Goal: Use online tool/utility: Utilize a website feature to perform a specific function

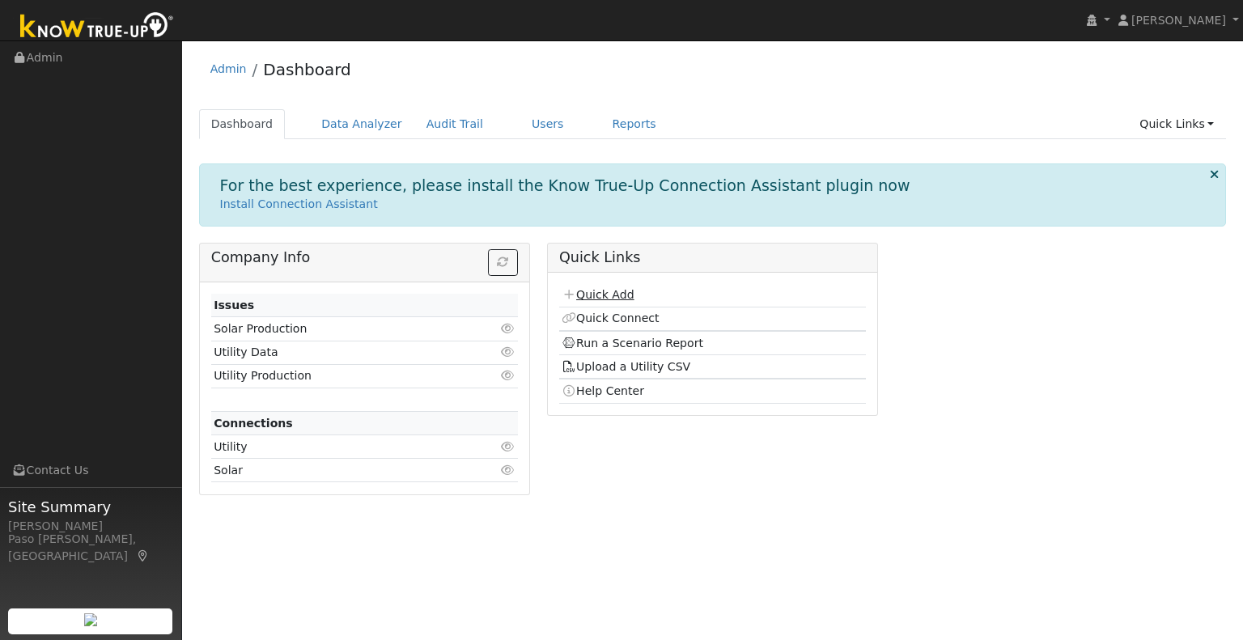
click at [602, 290] on link "Quick Add" at bounding box center [597, 294] width 72 height 13
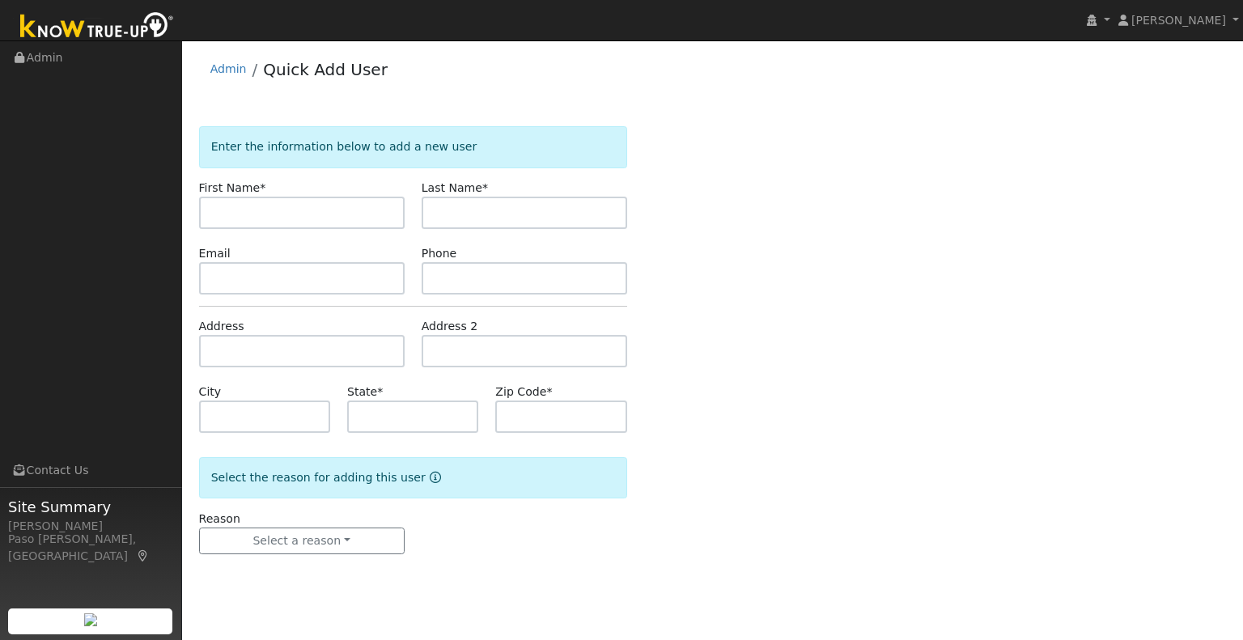
click at [298, 207] on input "text" at bounding box center [302, 213] width 206 height 32
drag, startPoint x: 294, startPoint y: 216, endPoint x: 248, endPoint y: 214, distance: 45.3
click at [248, 214] on input "Antonio Artho" at bounding box center [302, 213] width 206 height 32
type input "Antonio Artho"
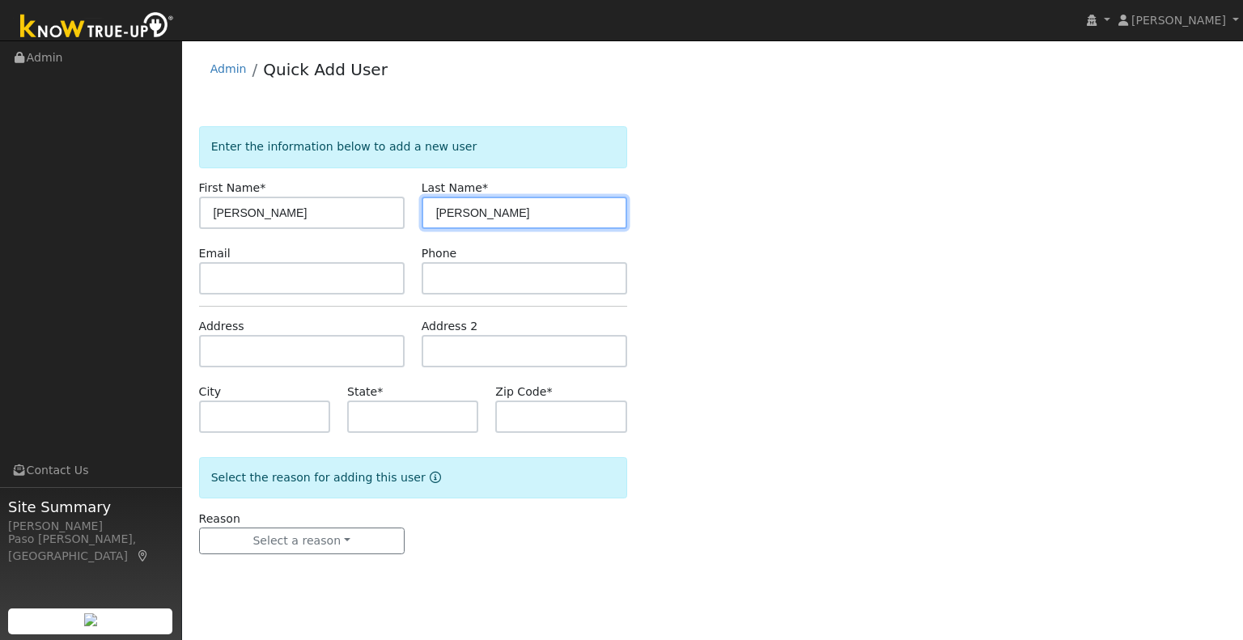
type input "Artho"
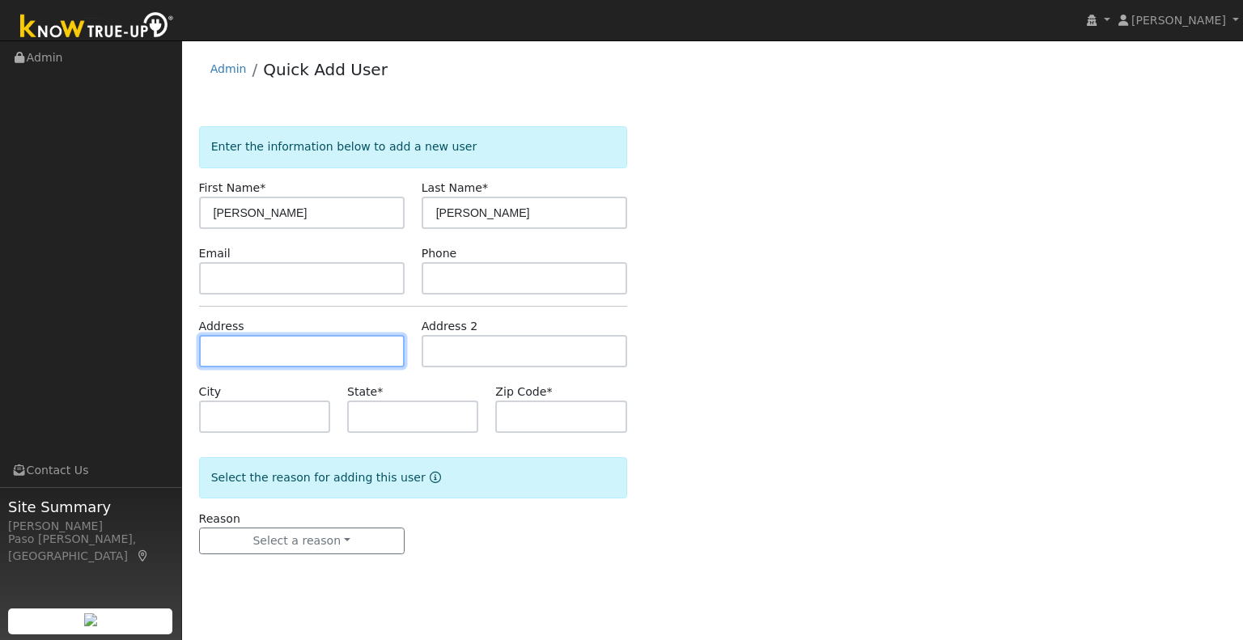
click at [229, 354] on input "text" at bounding box center [302, 351] width 206 height 32
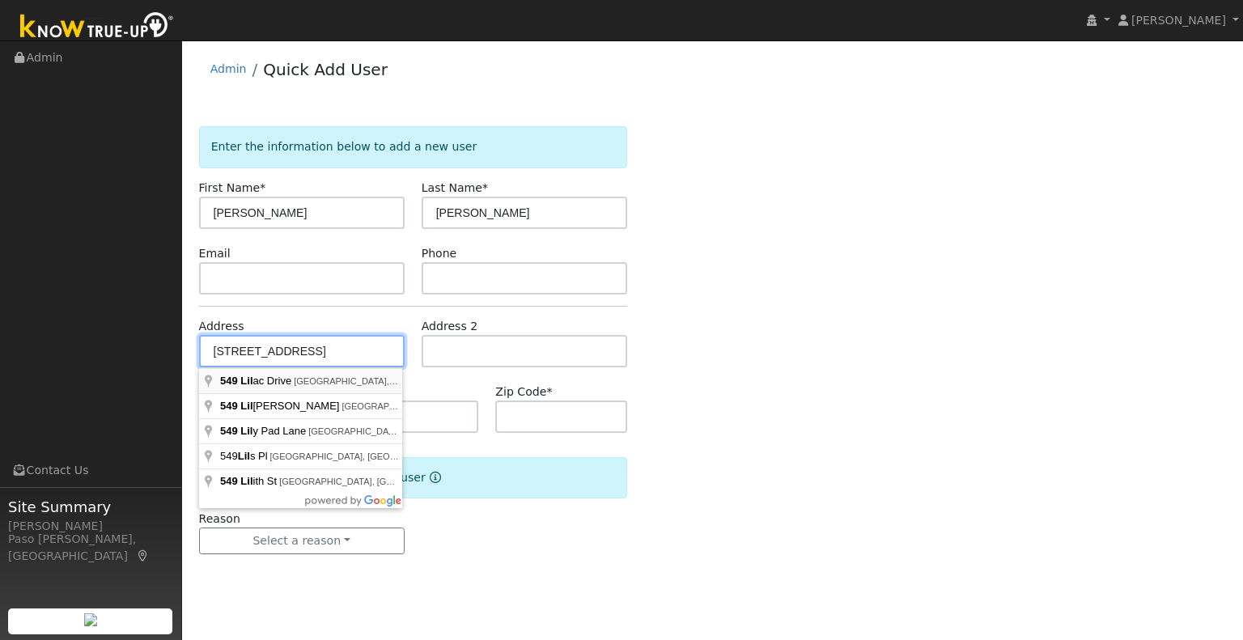
type input "549 Lilac Drive"
type input "Baywood-Los Osos"
type input "CA"
type input "93402"
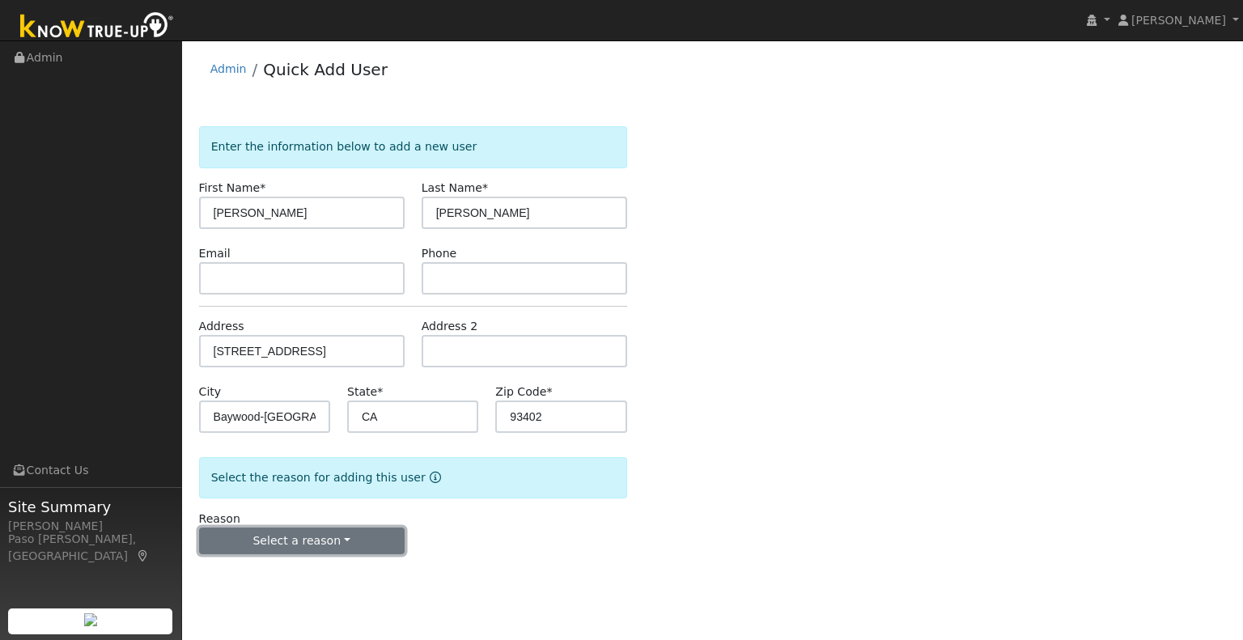
click at [302, 537] on button "Select a reason" at bounding box center [302, 542] width 206 height 28
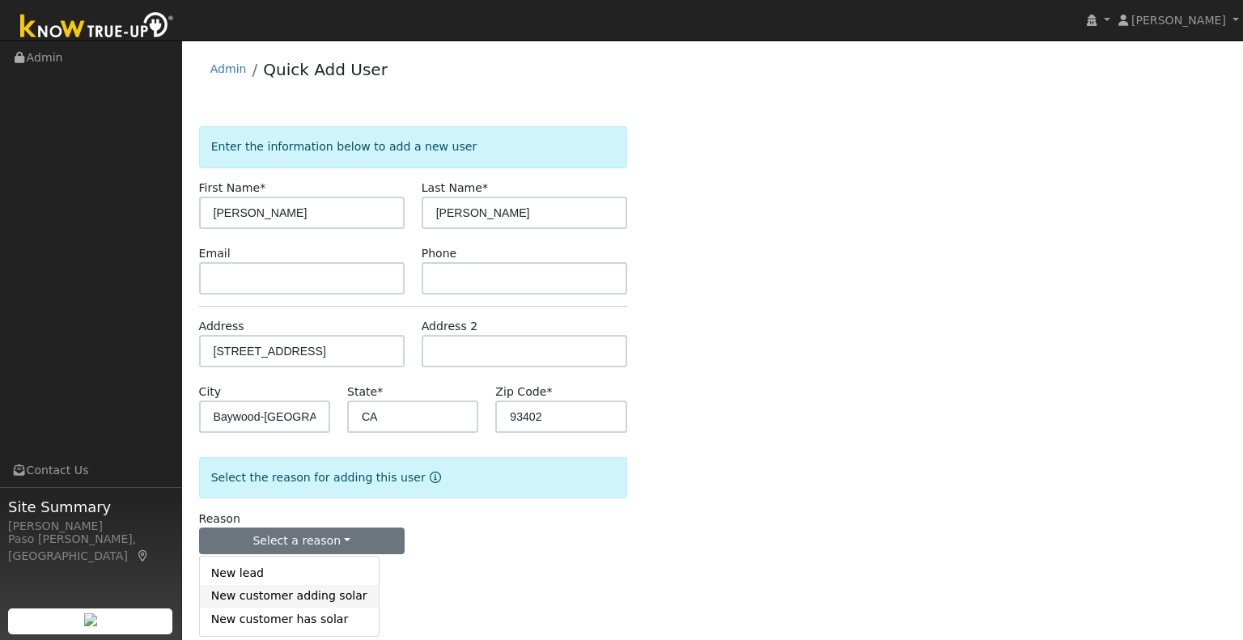
click at [309, 602] on link "New customer adding solar" at bounding box center [289, 596] width 179 height 23
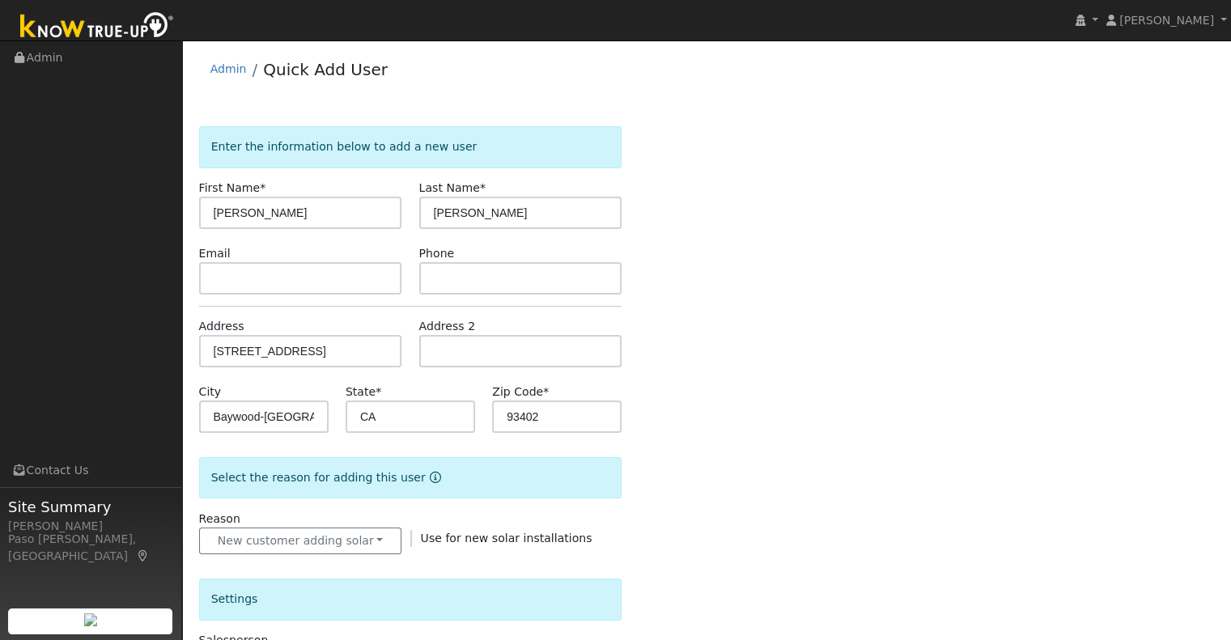
click at [777, 535] on div "Enter the information below to add a new user First Name * Antonio Artho Last N…" at bounding box center [706, 565] width 1015 height 879
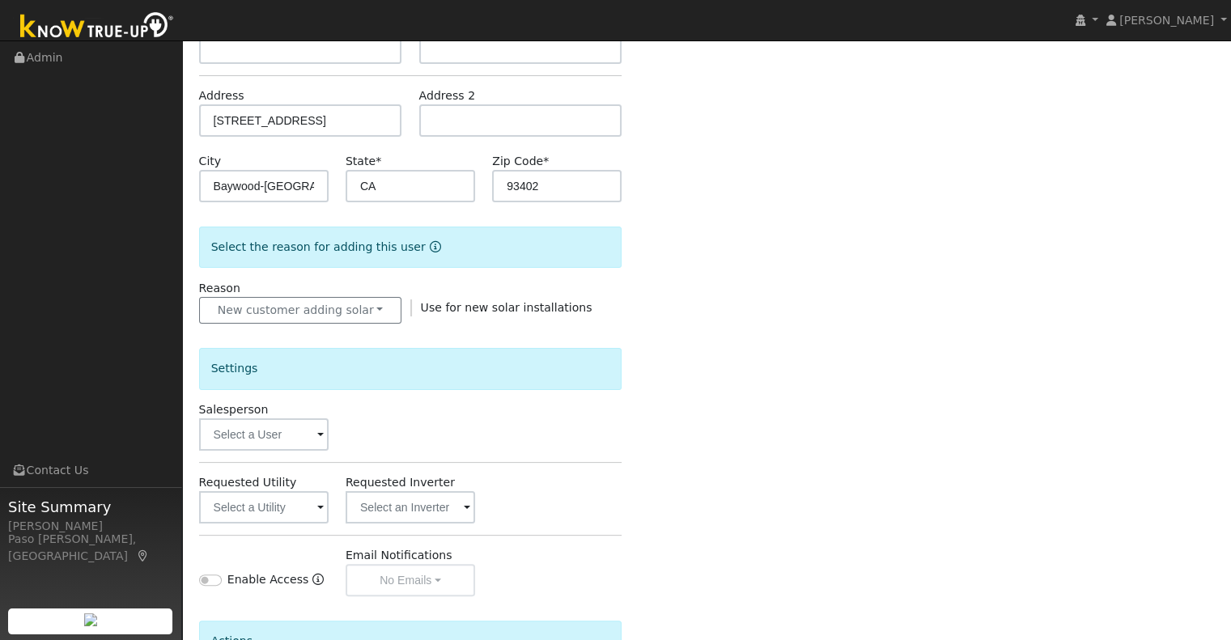
scroll to position [404, 0]
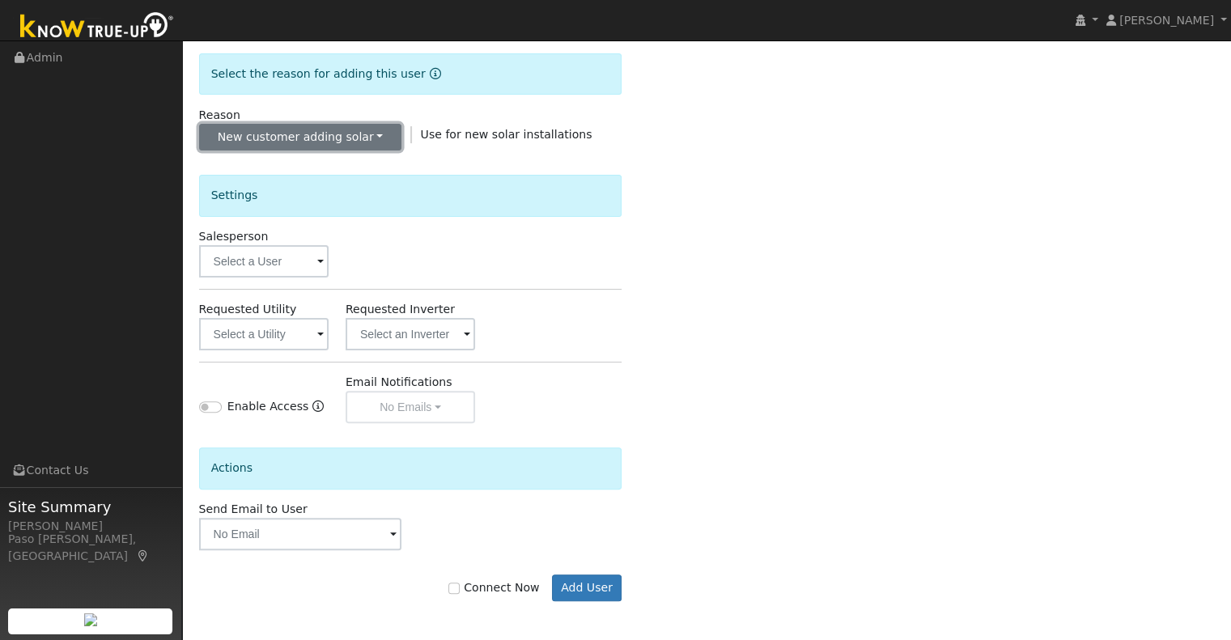
click at [353, 146] on button "New customer adding solar" at bounding box center [300, 138] width 203 height 28
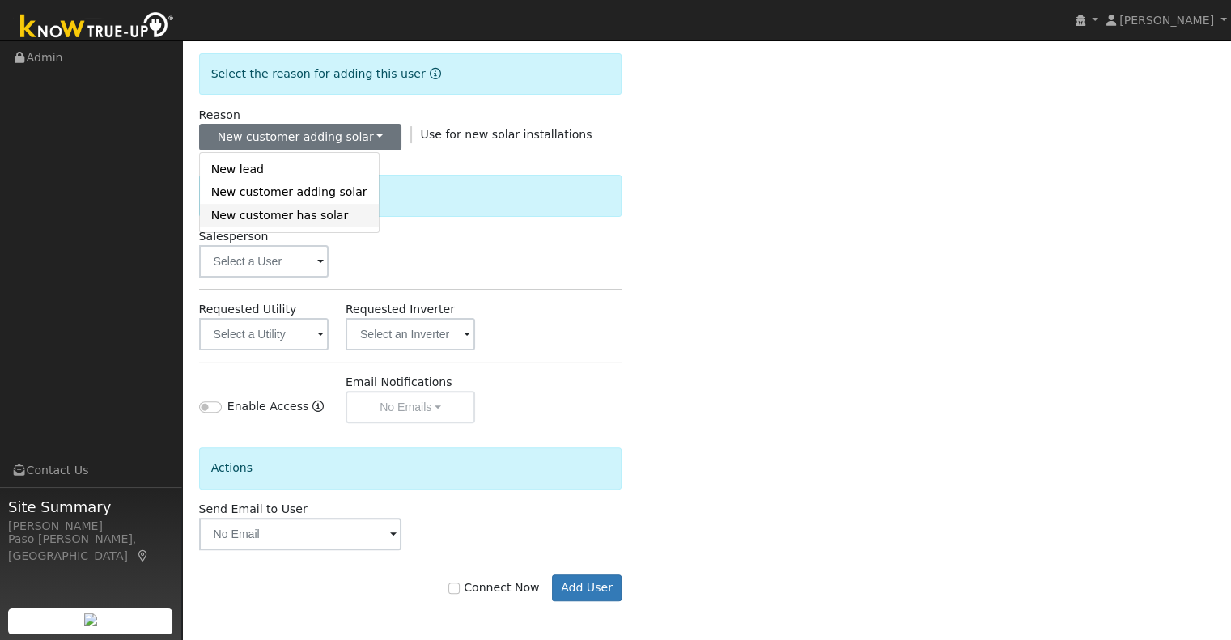
click at [313, 219] on link "New customer has solar" at bounding box center [289, 215] width 179 height 23
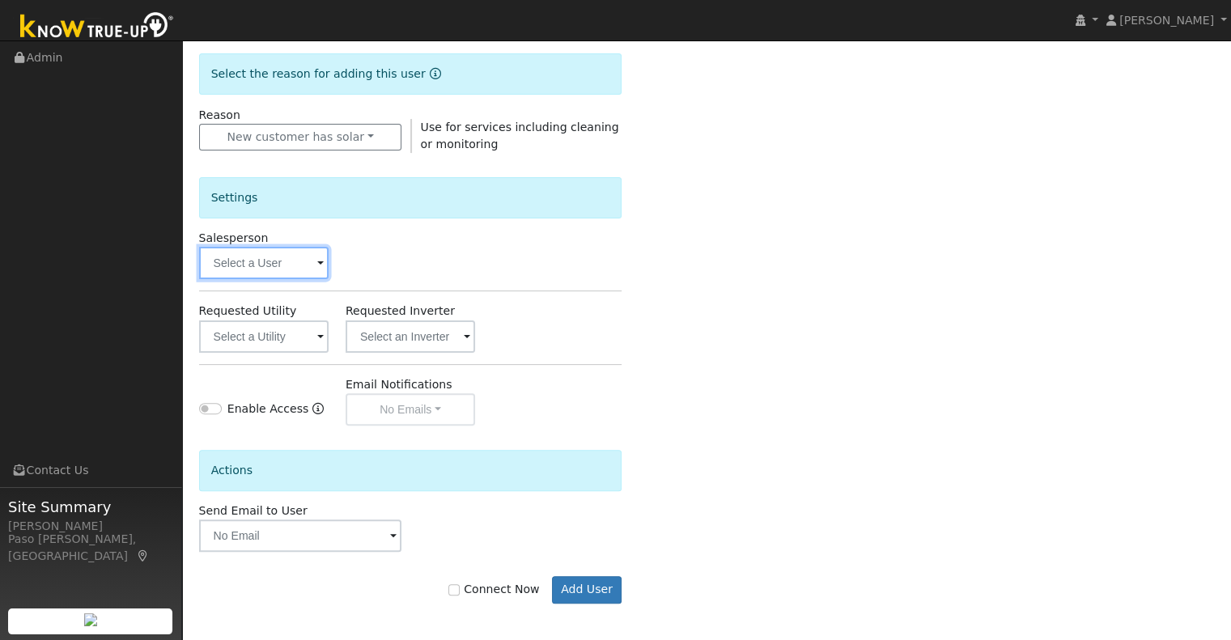
click at [288, 277] on input "text" at bounding box center [263, 263] width 129 height 32
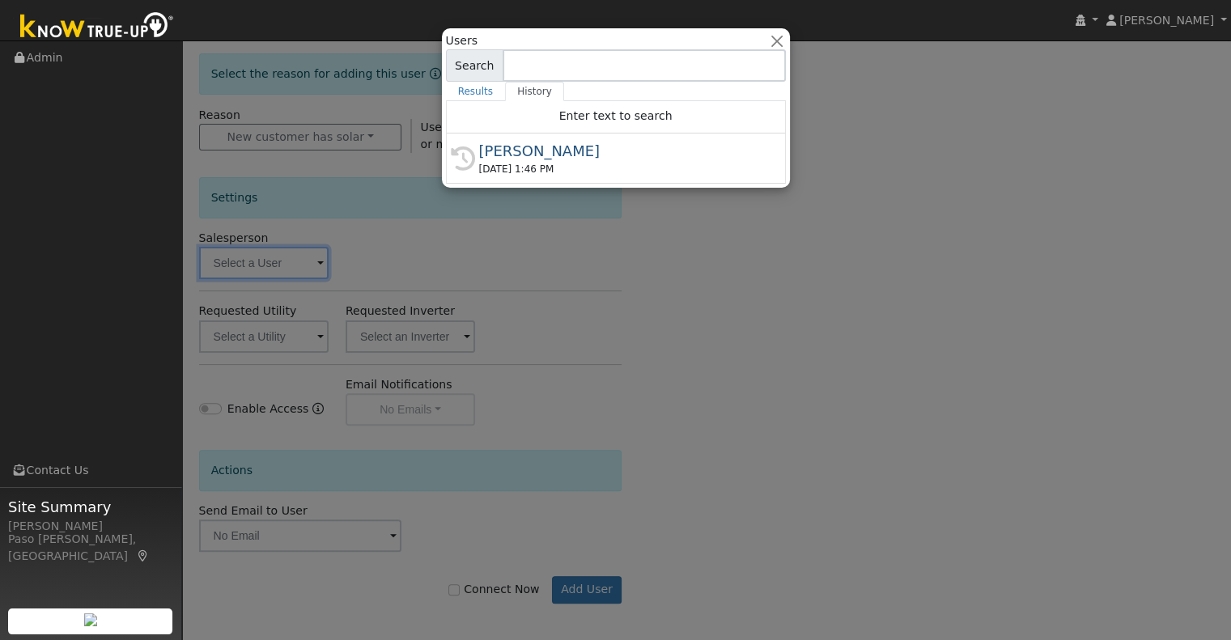
click at [513, 150] on div "[PERSON_NAME]" at bounding box center [623, 151] width 288 height 22
type input "[PERSON_NAME]"
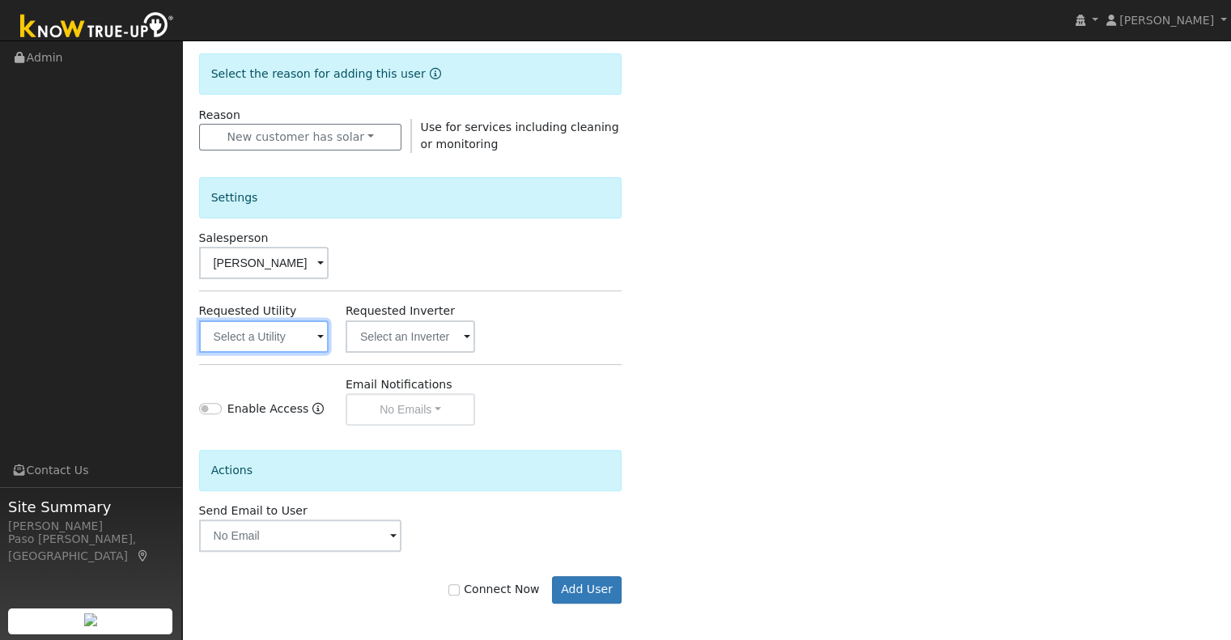
click at [227, 337] on input "text" at bounding box center [263, 336] width 129 height 32
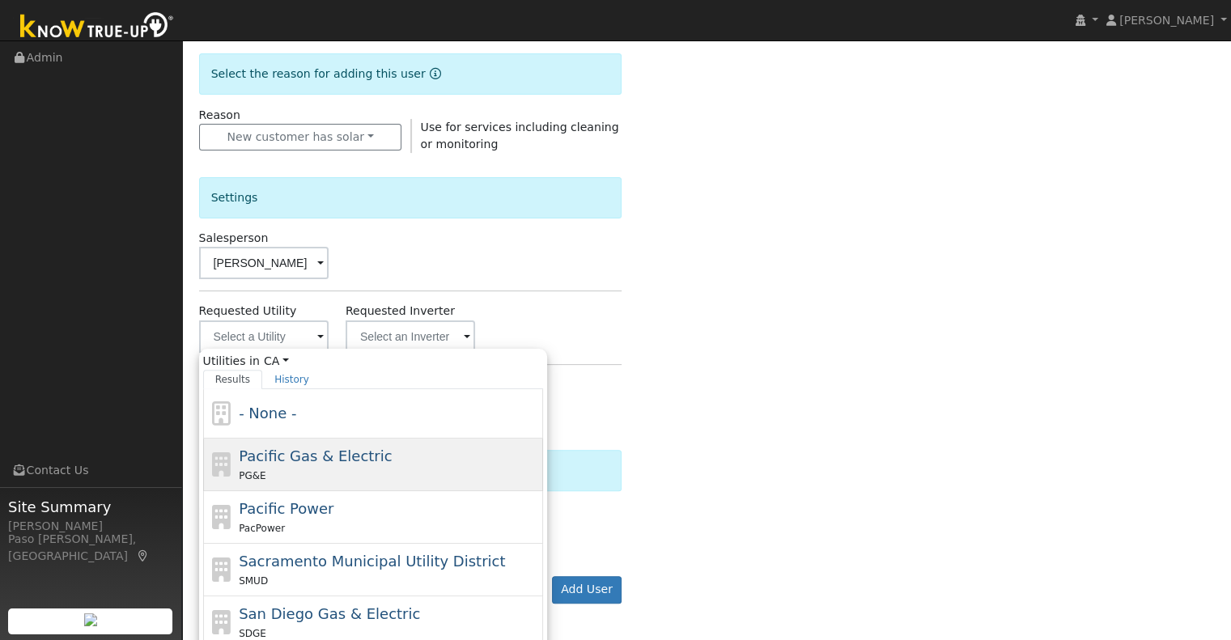
click at [327, 464] on div "Pacific Gas & Electric PG&E" at bounding box center [389, 464] width 300 height 39
type input "Pacific Gas & Electric"
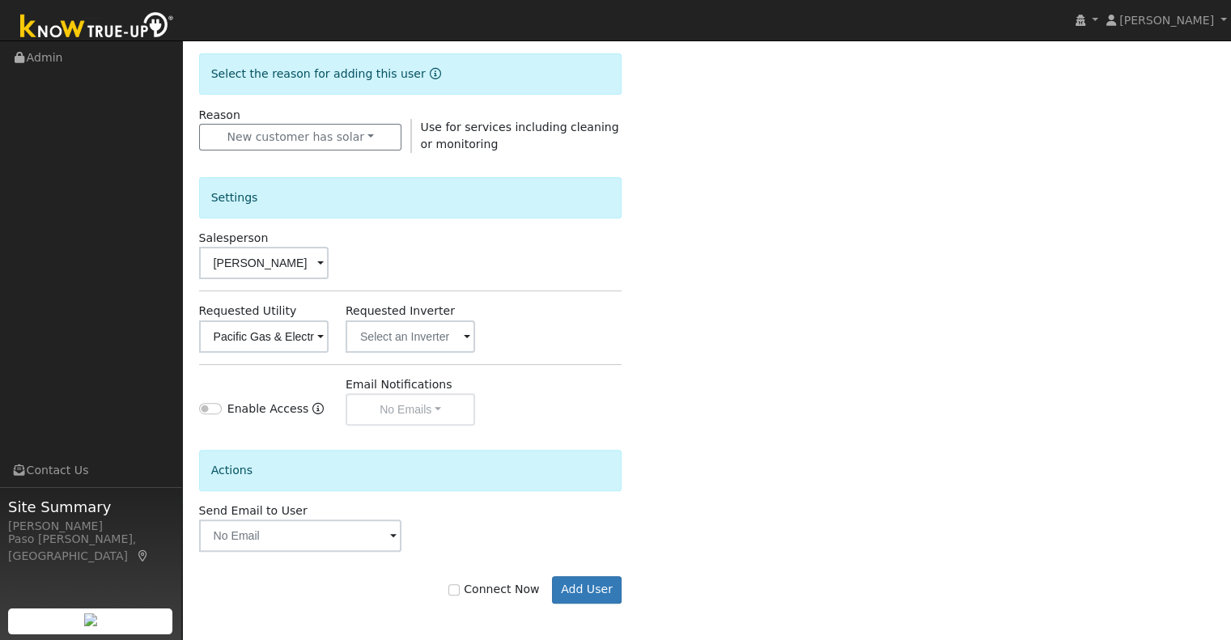
click at [519, 585] on label "Connect Now" at bounding box center [493, 589] width 91 height 17
click at [460, 585] on input "Connect Now" at bounding box center [453, 589] width 11 height 11
checkbox input "true"
click at [595, 584] on button "Add User" at bounding box center [587, 590] width 70 height 28
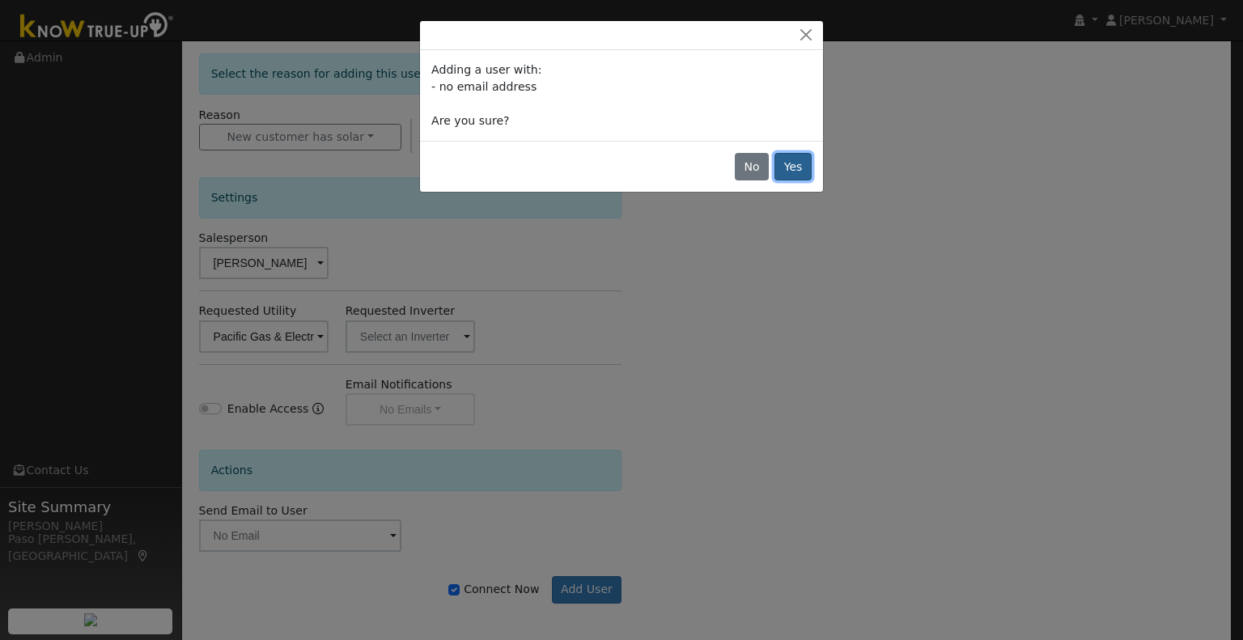
click at [788, 160] on button "Yes" at bounding box center [792, 167] width 37 height 28
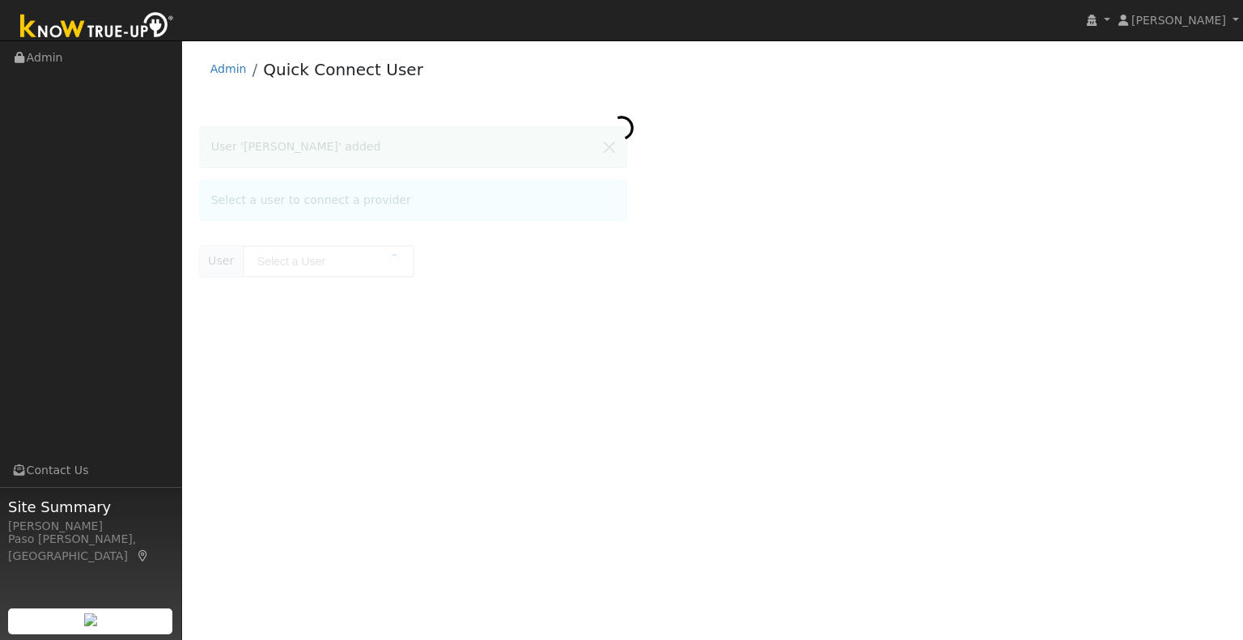
type input "[PERSON_NAME]"
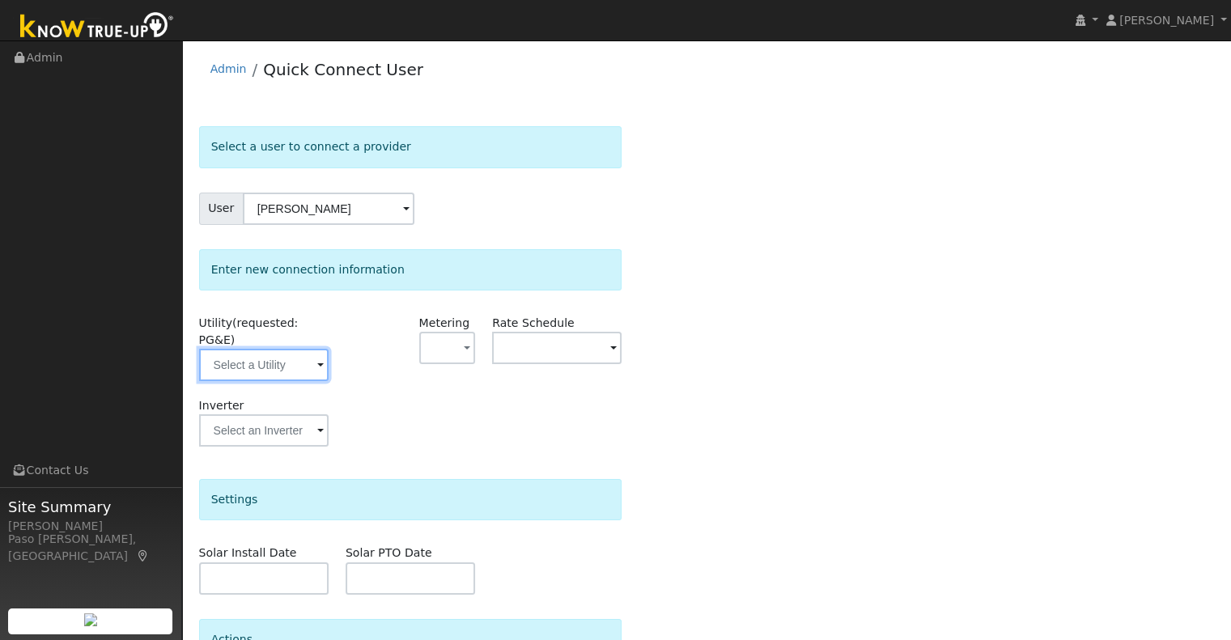
click at [316, 349] on input "text" at bounding box center [263, 365] width 129 height 32
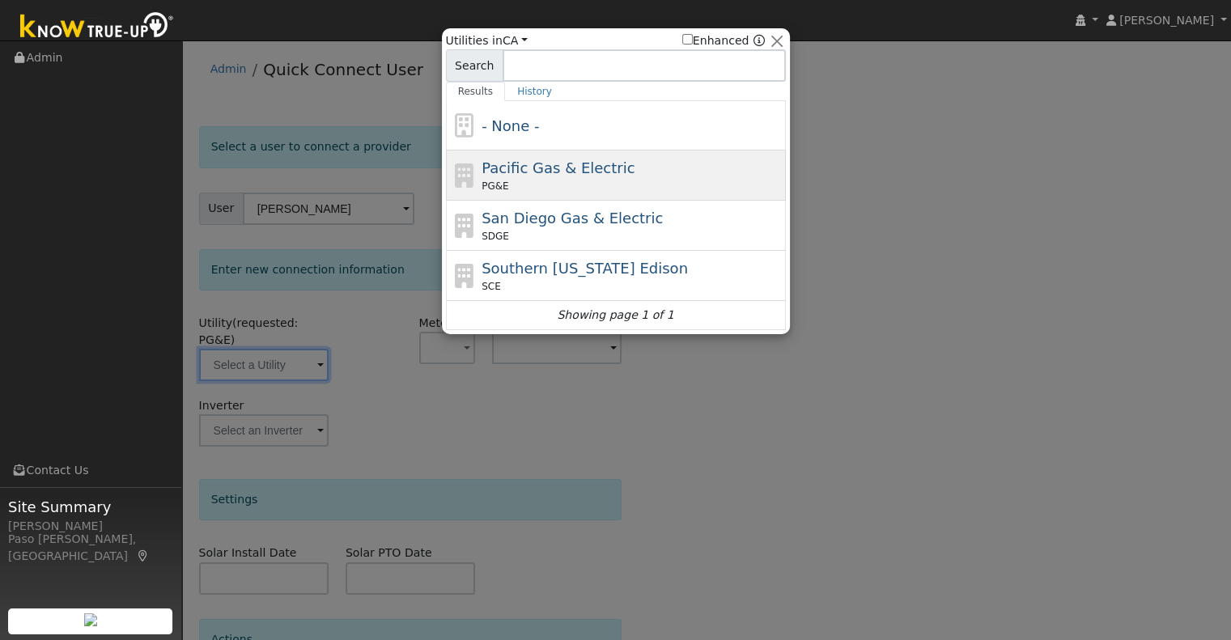
click at [543, 183] on div "PG&E" at bounding box center [631, 186] width 300 height 15
type input "PG&E"
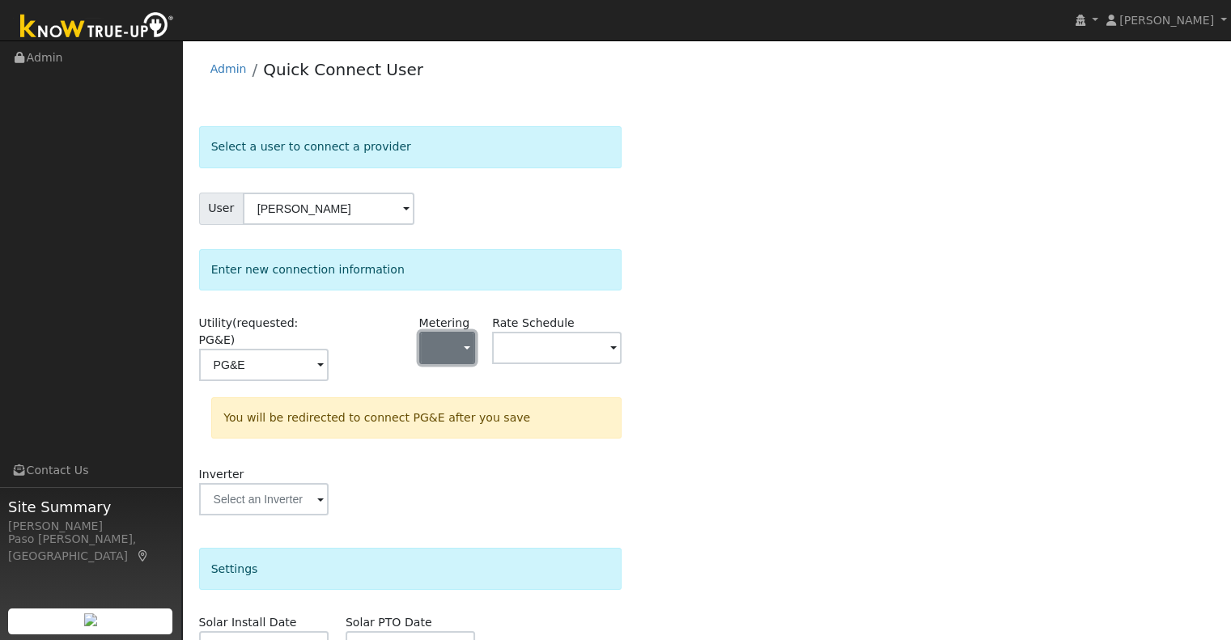
click at [468, 337] on button "button" at bounding box center [447, 348] width 57 height 32
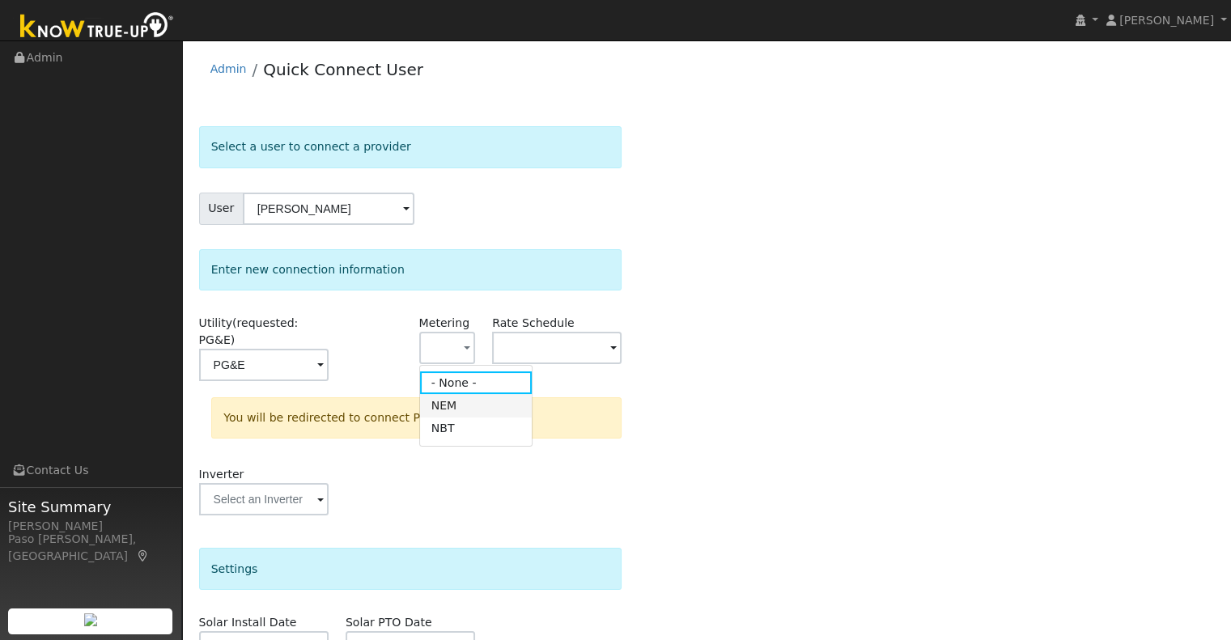
click at [464, 410] on link "NEM" at bounding box center [476, 405] width 112 height 23
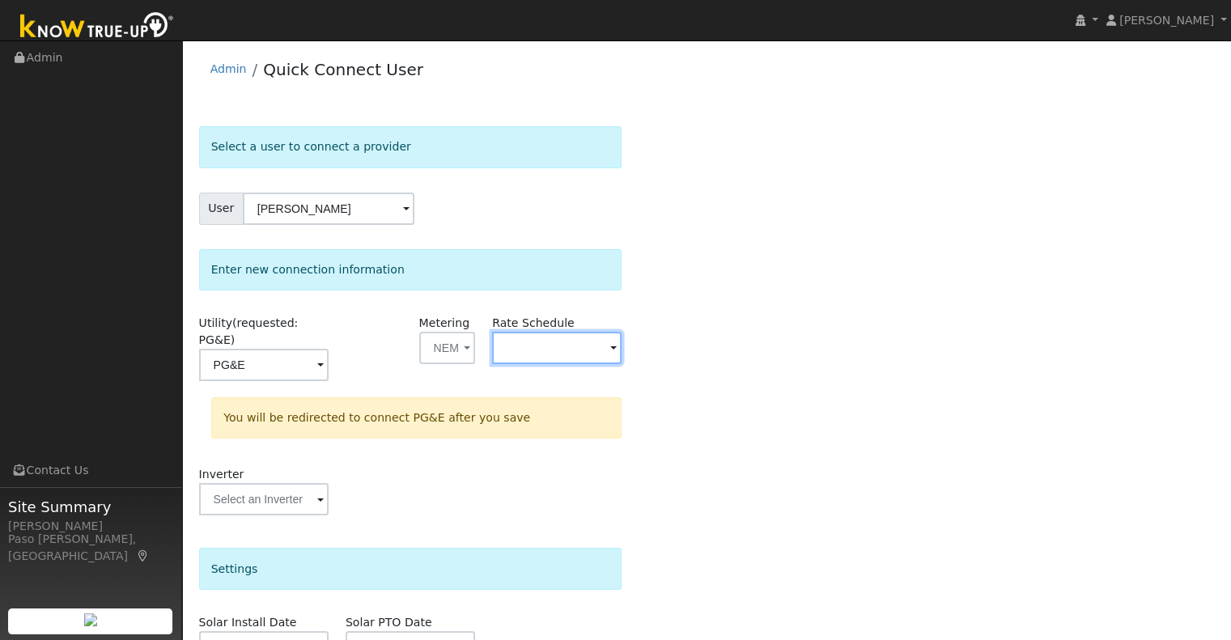
click at [328, 349] on input "text" at bounding box center [263, 365] width 129 height 32
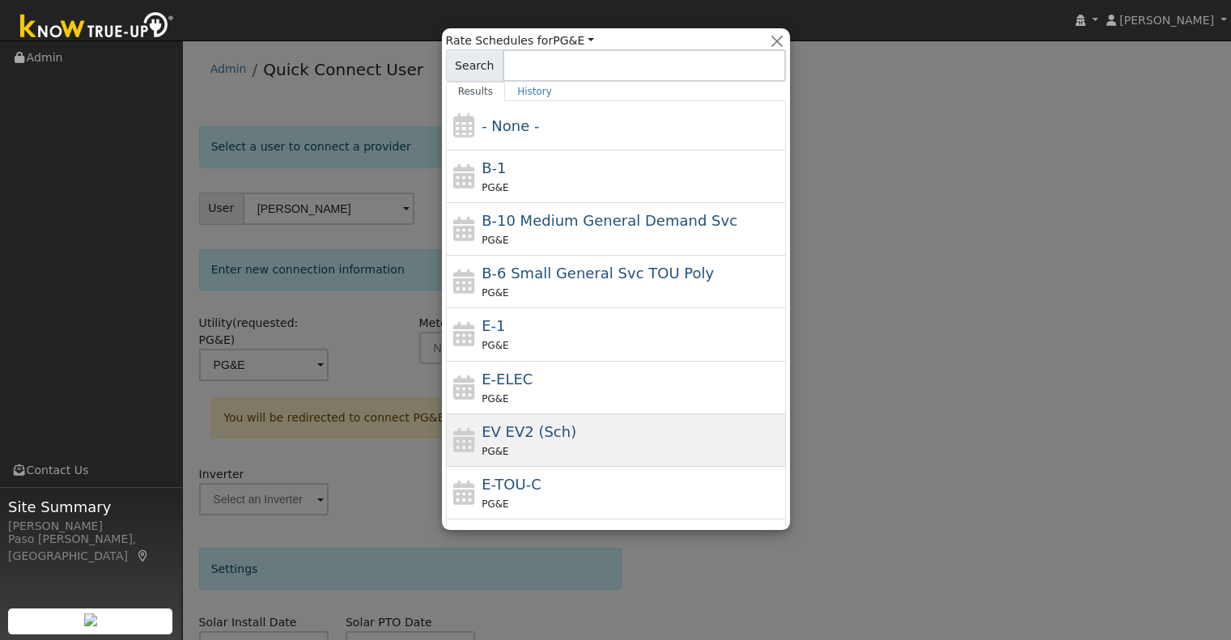
click at [522, 467] on div "EV EV2 (Sch) PG&E" at bounding box center [616, 493] width 340 height 53
click at [522, 466] on div "Inverter" at bounding box center [410, 499] width 440 height 66
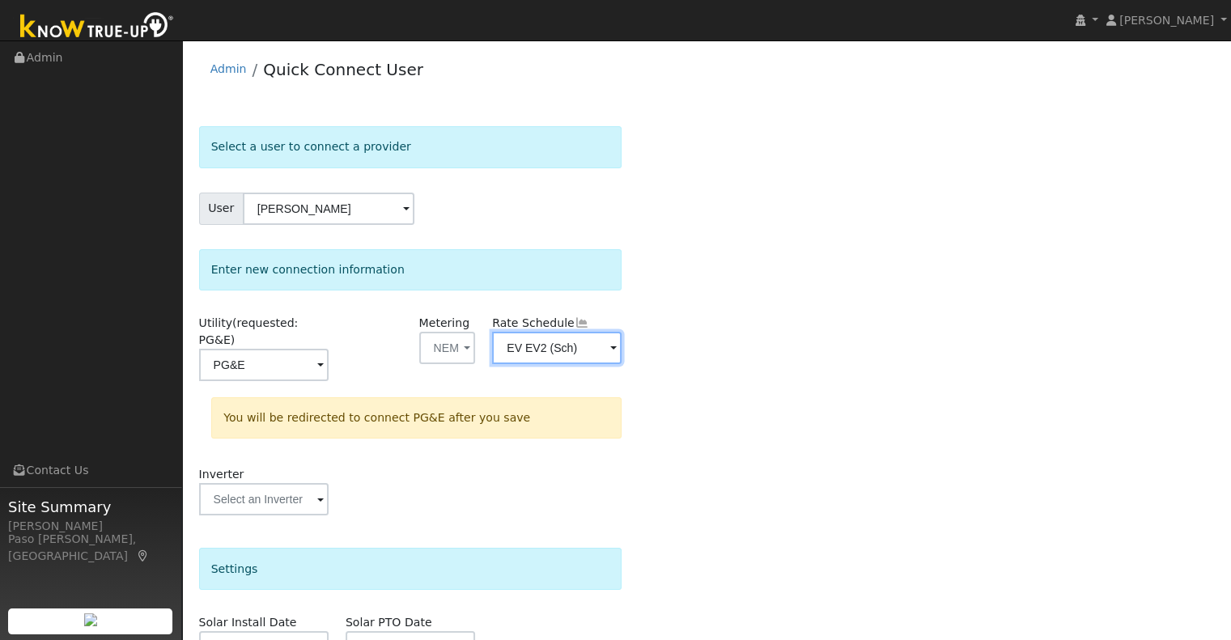
click at [328, 349] on input "EV EV2 (Sch)" at bounding box center [263, 365] width 129 height 32
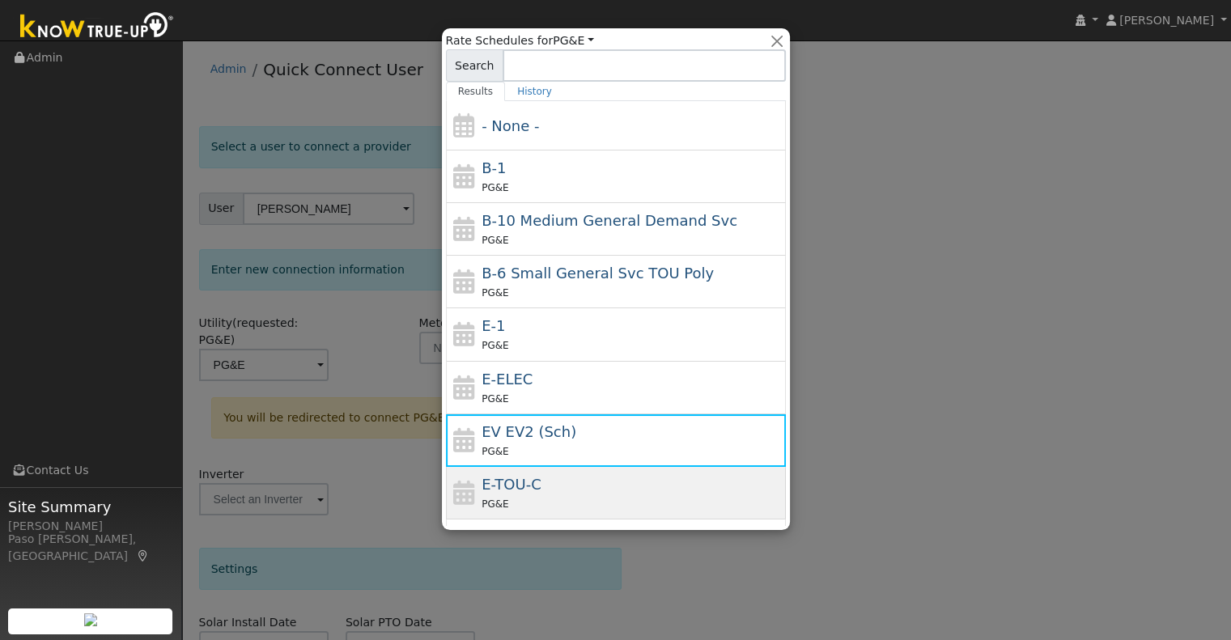
click at [545, 475] on div "E-TOU-C PG&E" at bounding box center [631, 492] width 300 height 39
type input "E-TOU-C"
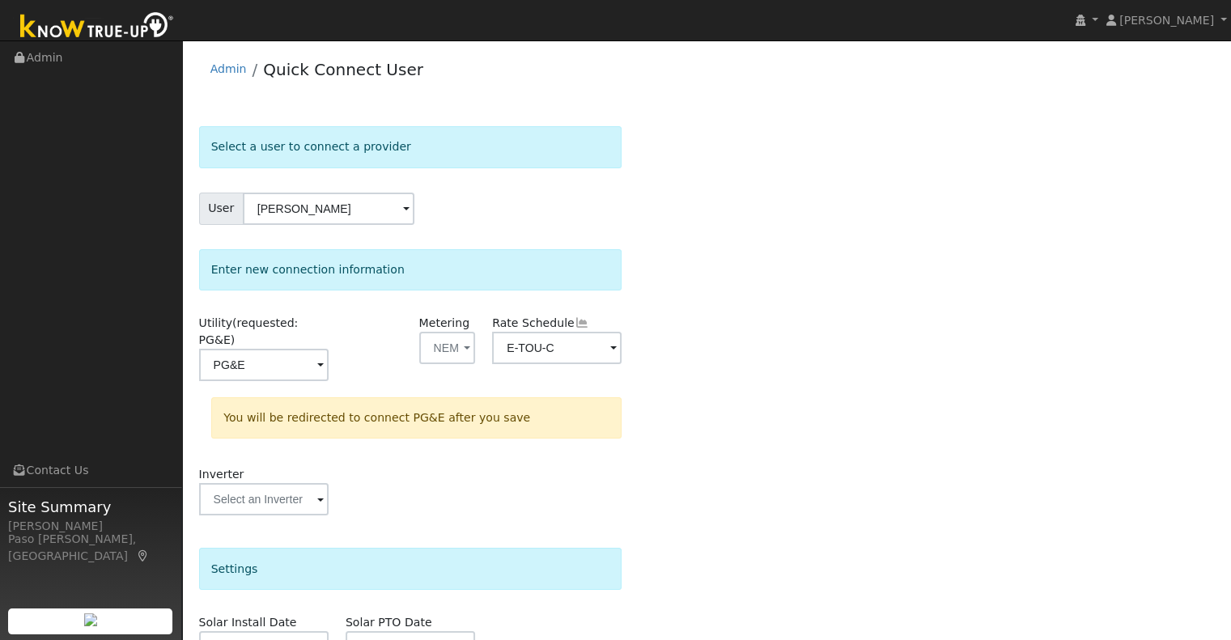
click at [896, 479] on div "Select a user to connect a provider User Antonio Artho Artho Account Default Ac…" at bounding box center [706, 494] width 1015 height 736
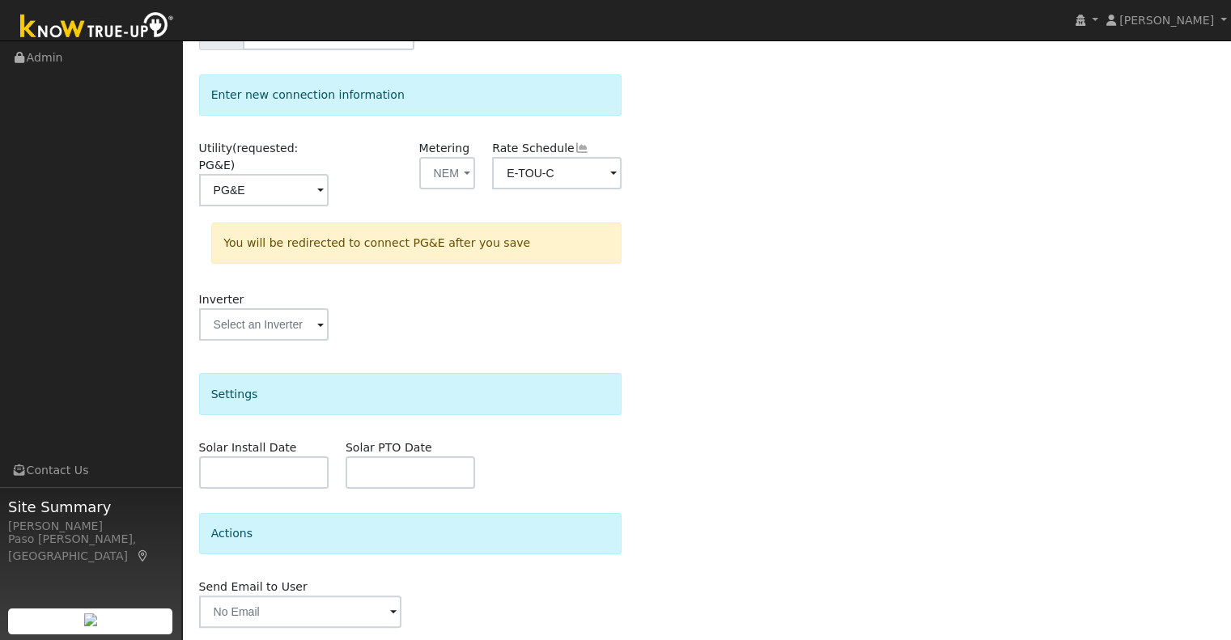
scroll to position [210, 0]
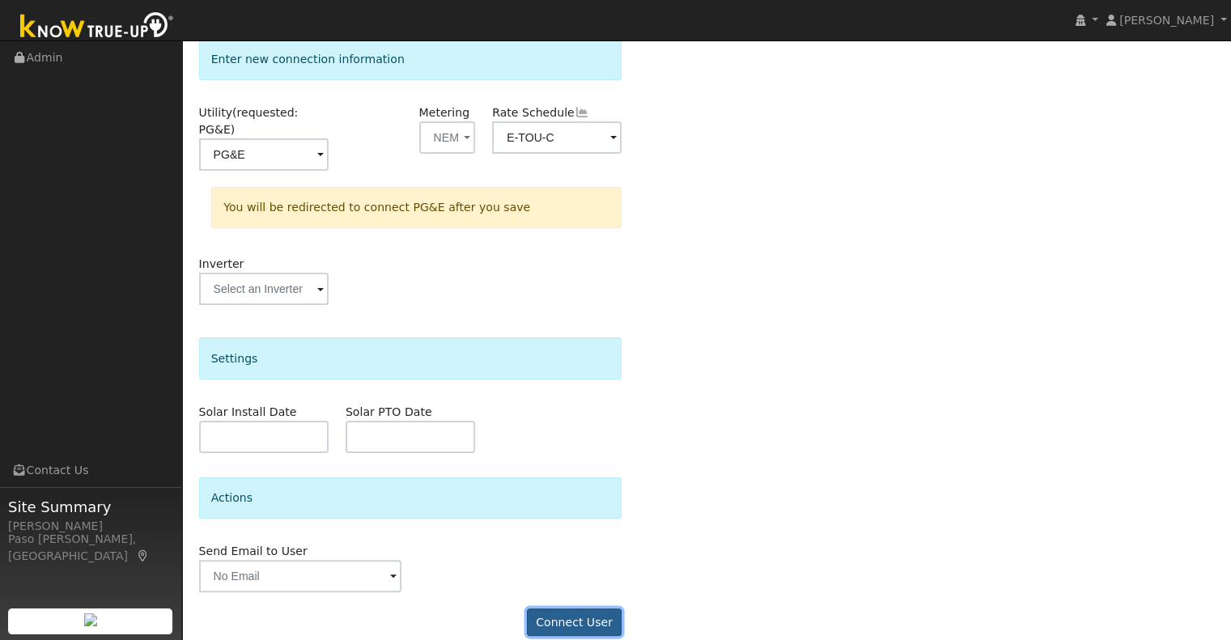
click at [557, 610] on button "Connect User" at bounding box center [574, 622] width 95 height 28
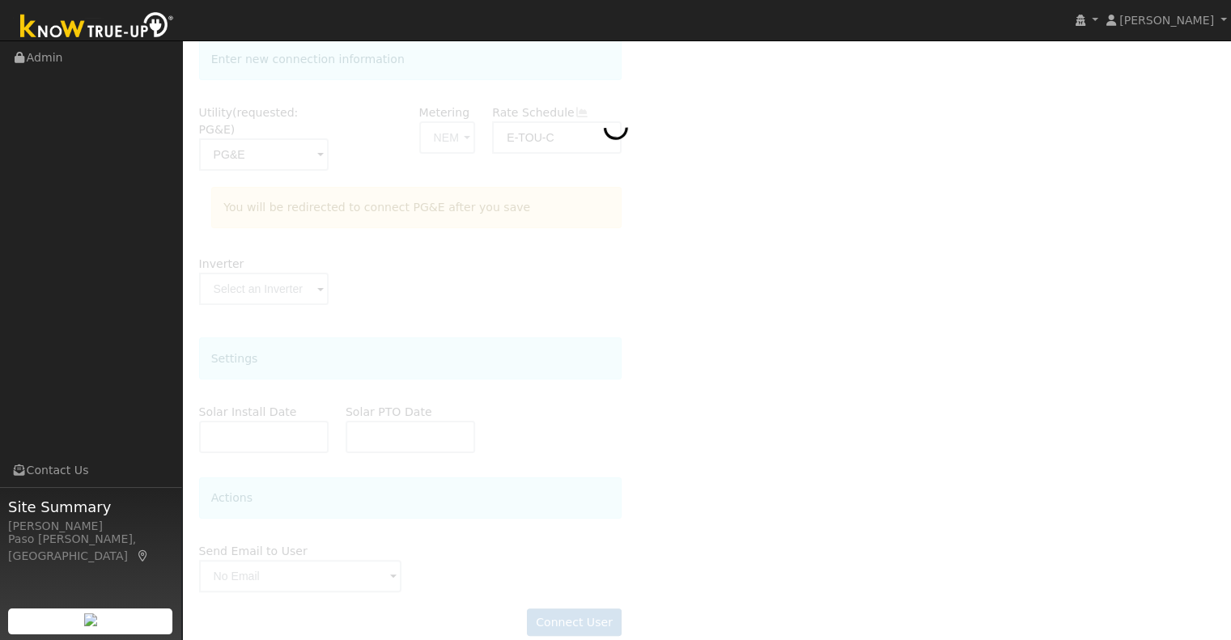
click at [113, 23] on img at bounding box center [97, 27] width 170 height 36
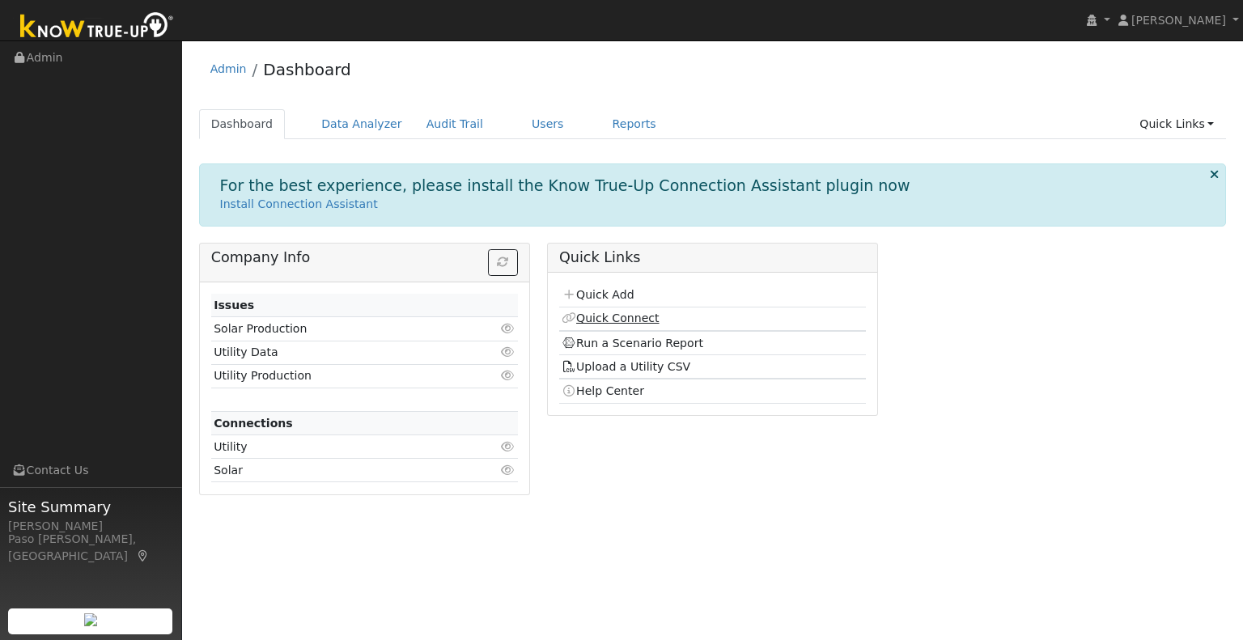
click at [610, 311] on link "Quick Connect" at bounding box center [609, 317] width 97 height 13
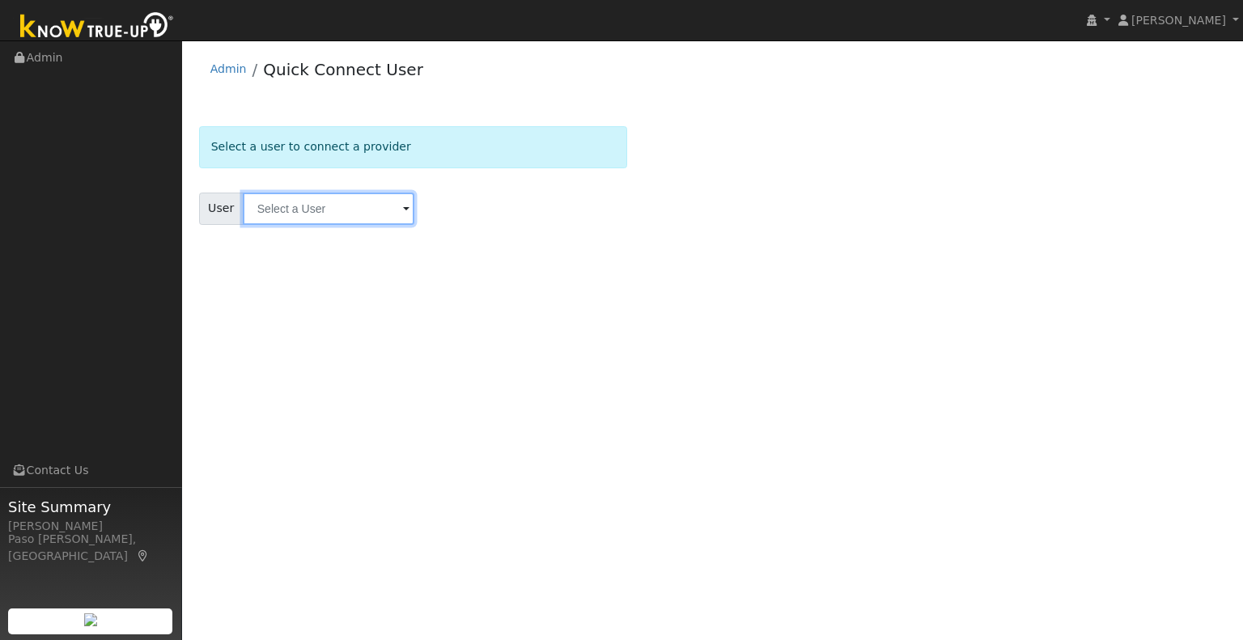
click at [353, 206] on input "text" at bounding box center [329, 209] width 172 height 32
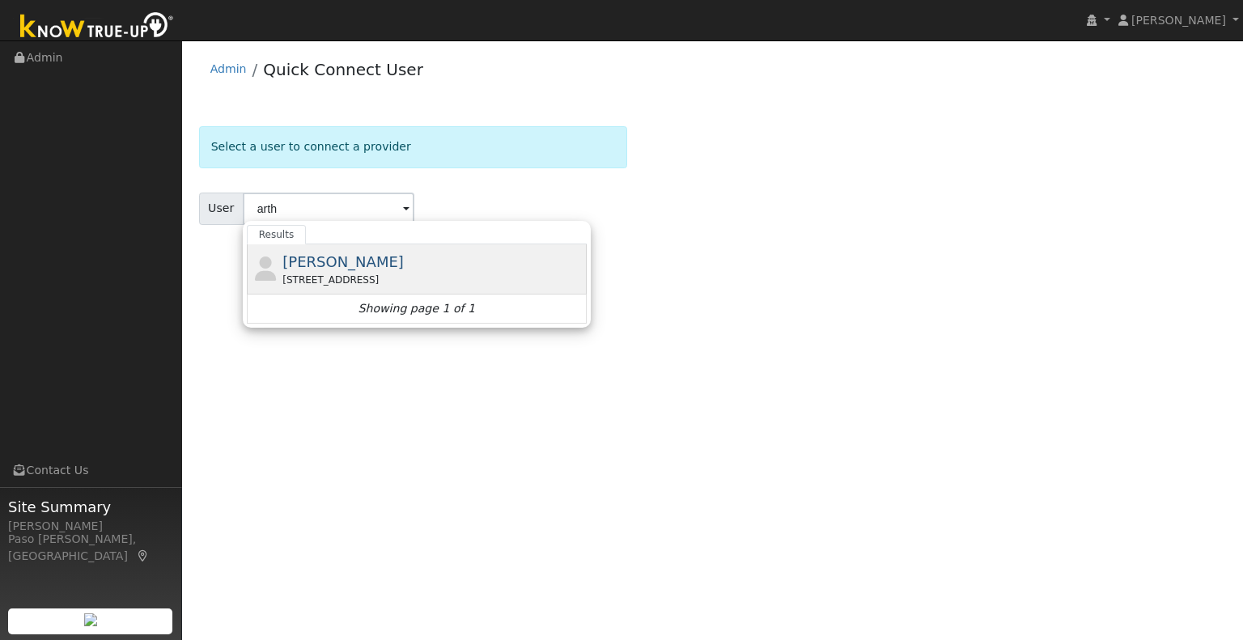
click at [359, 260] on span "[PERSON_NAME]" at bounding box center [342, 261] width 121 height 17
type input "[PERSON_NAME]"
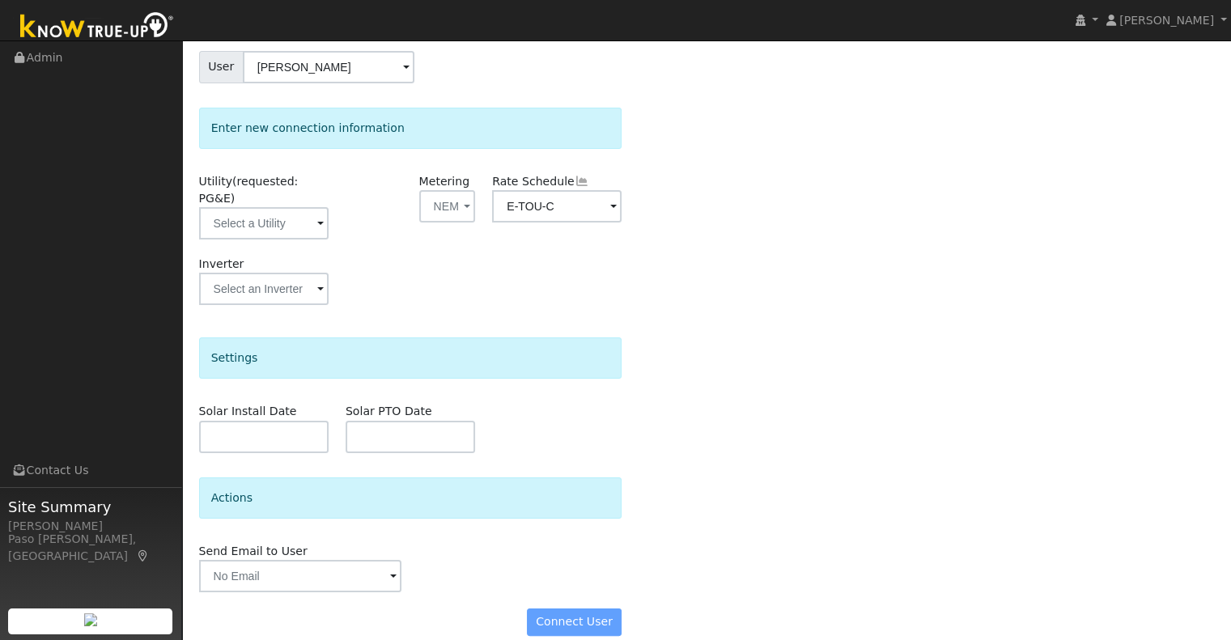
scroll to position [142, 0]
click at [302, 212] on input "text" at bounding box center [263, 222] width 129 height 32
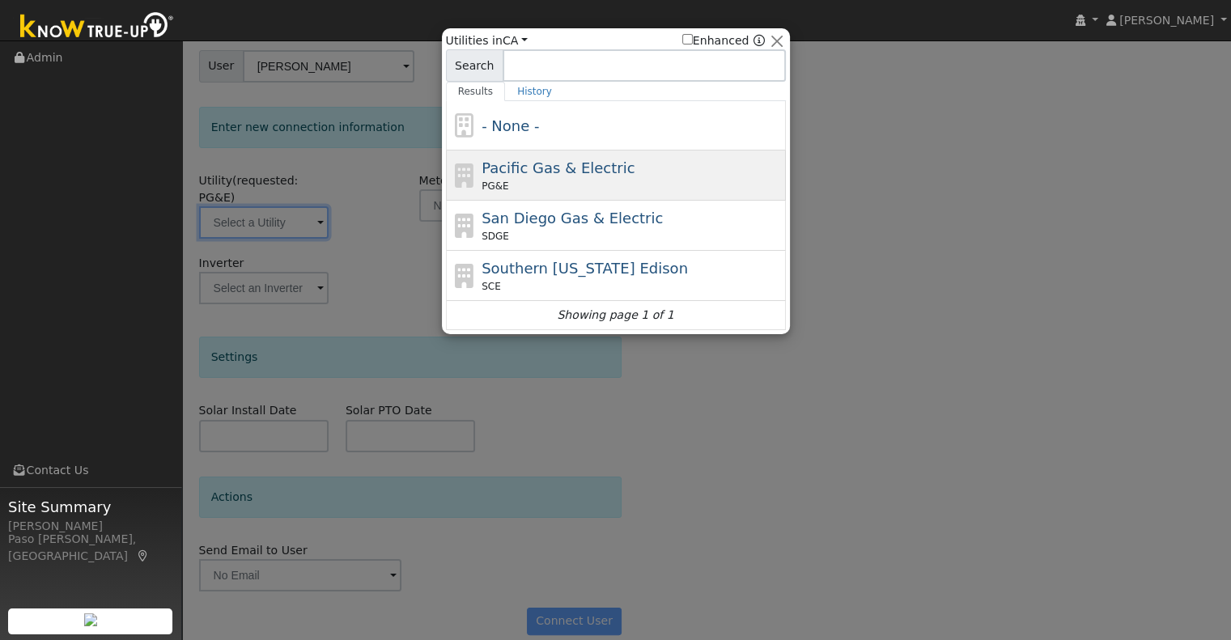
click at [546, 186] on div "PG&E" at bounding box center [631, 186] width 300 height 15
type input "PG&E"
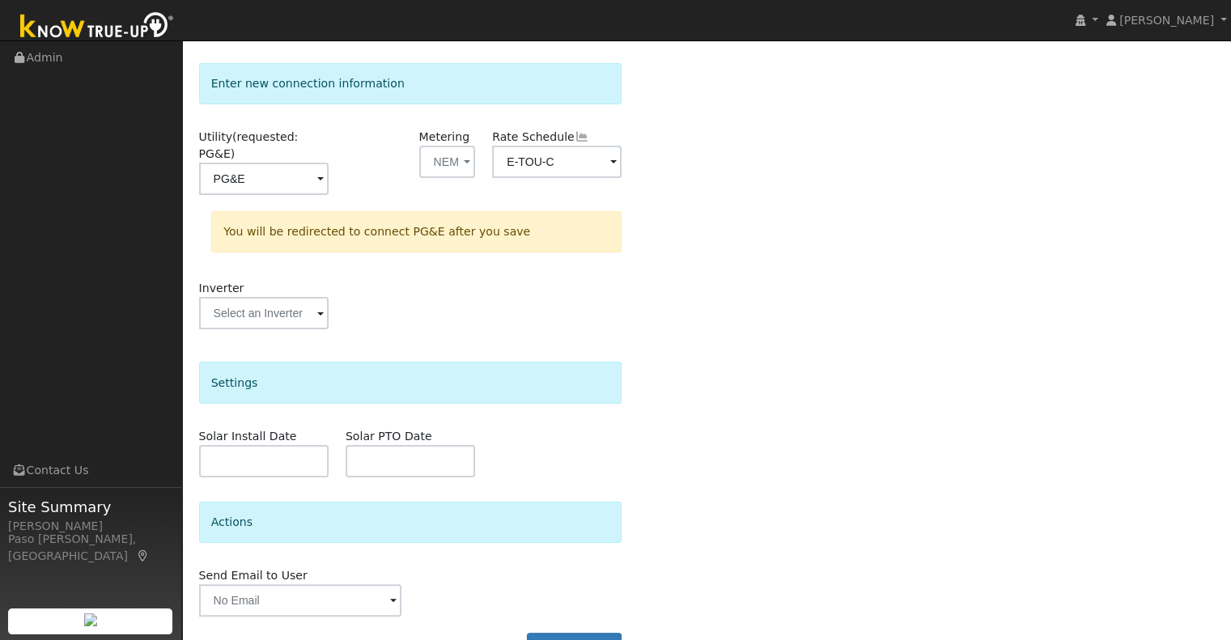
scroll to position [210, 0]
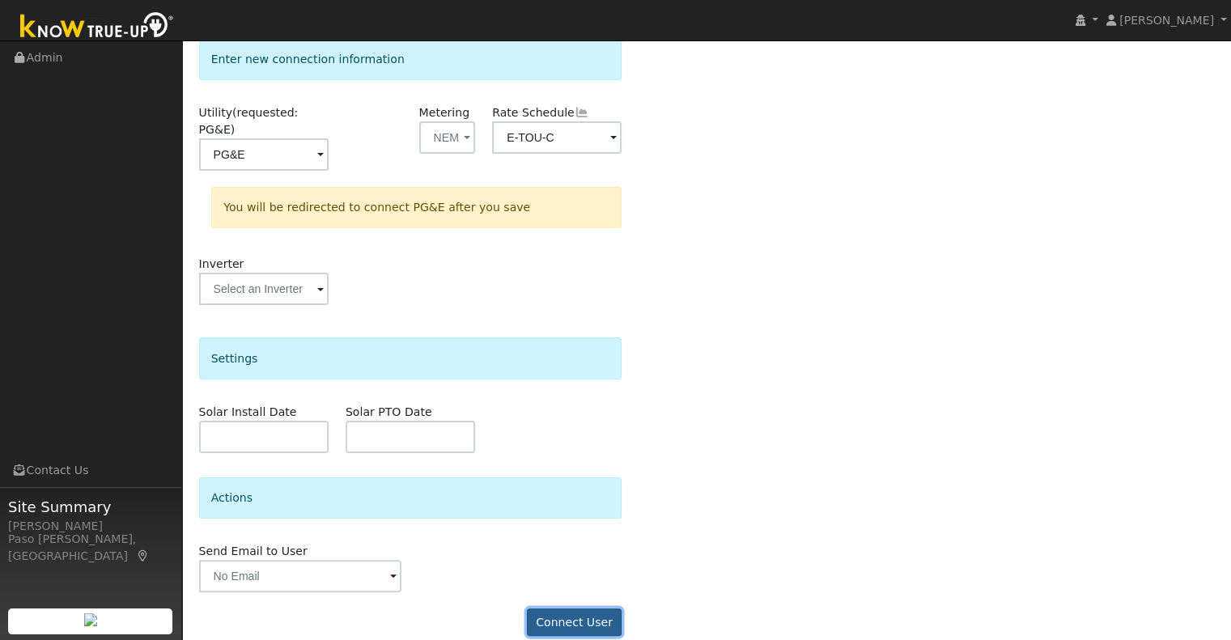
click at [579, 608] on button "Connect User" at bounding box center [574, 622] width 95 height 28
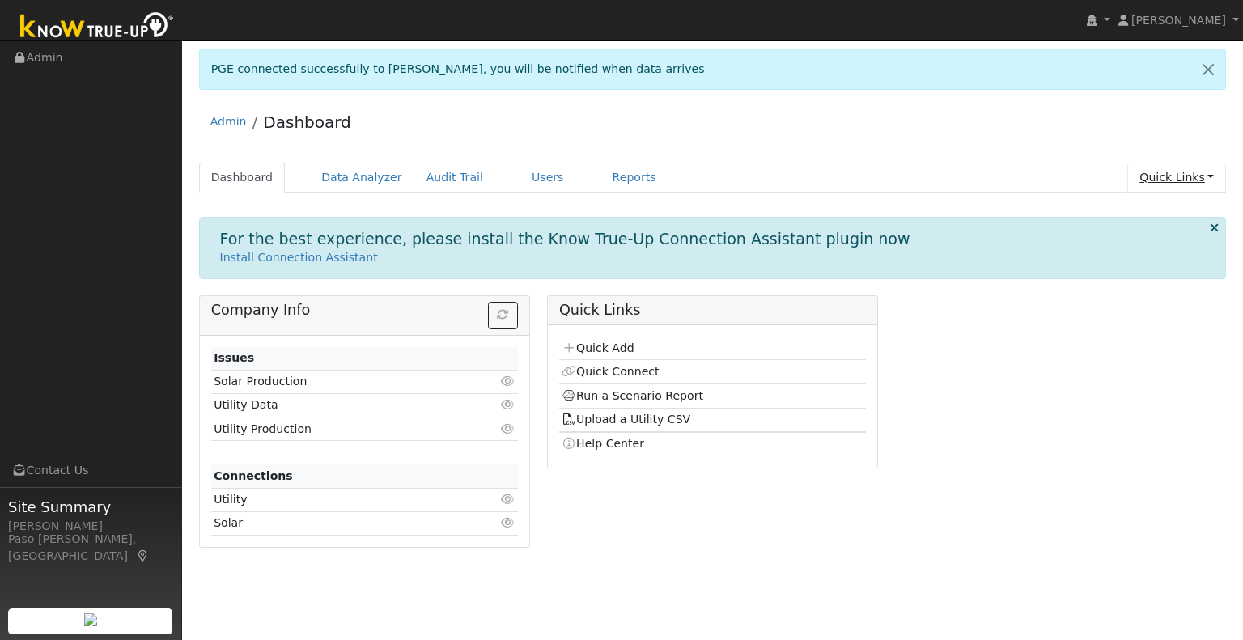
click at [1171, 177] on link "Quick Links" at bounding box center [1176, 178] width 99 height 30
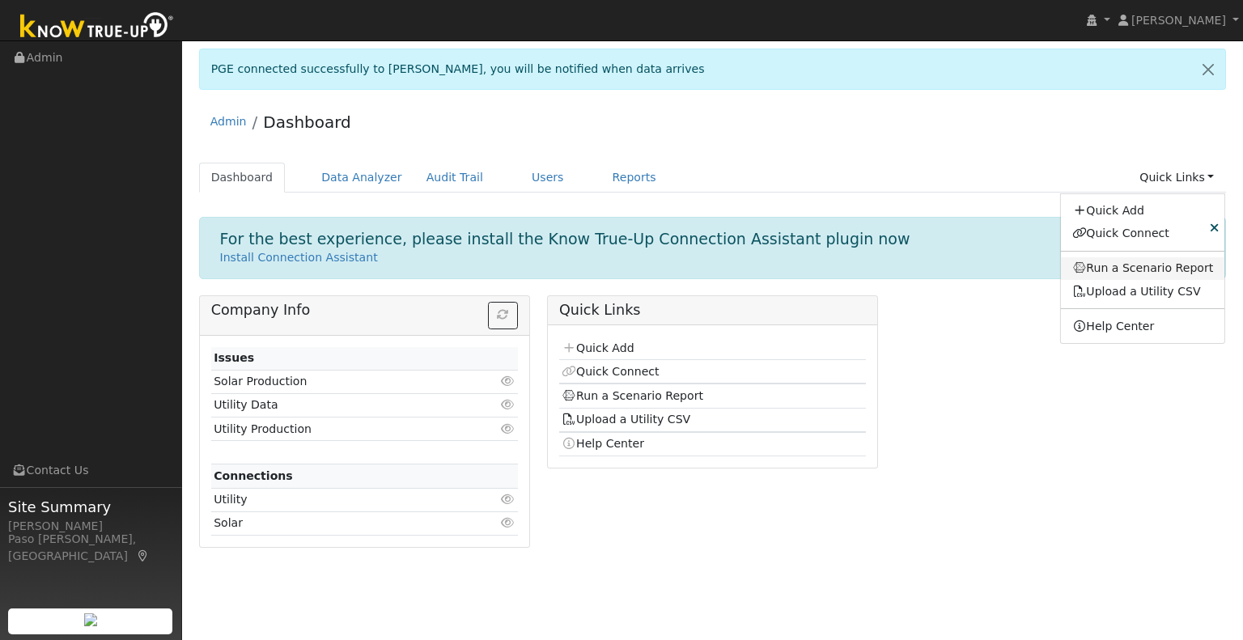
click at [1107, 268] on link "Run a Scenario Report" at bounding box center [1143, 268] width 164 height 23
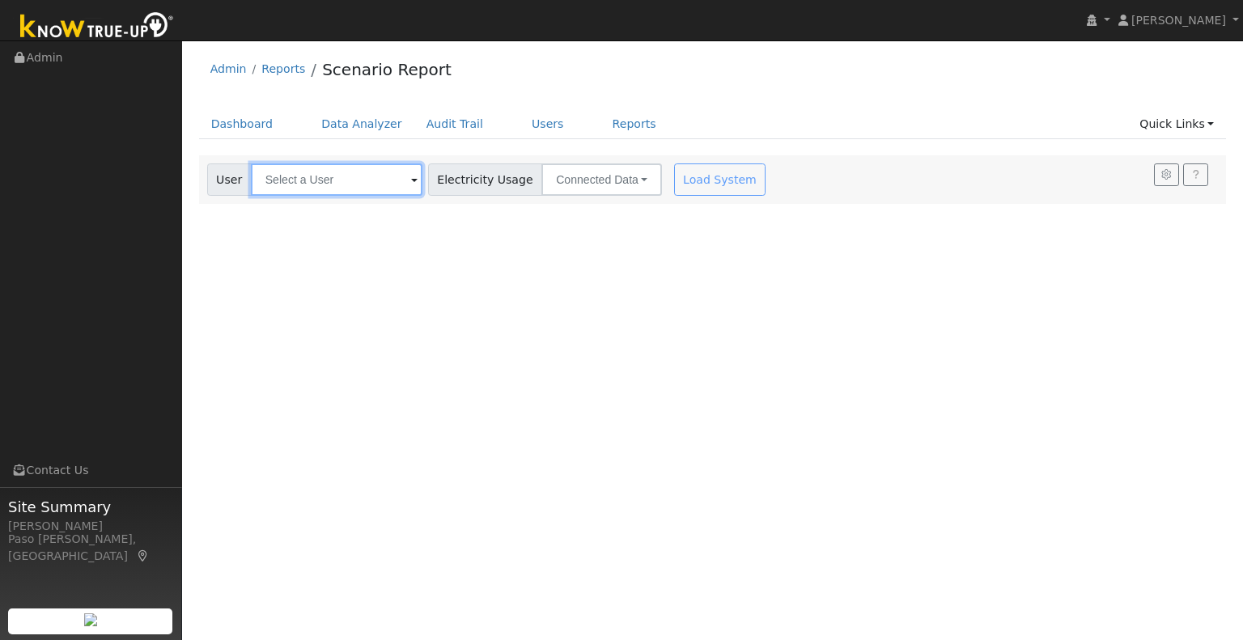
click at [344, 176] on input "text" at bounding box center [337, 179] width 172 height 32
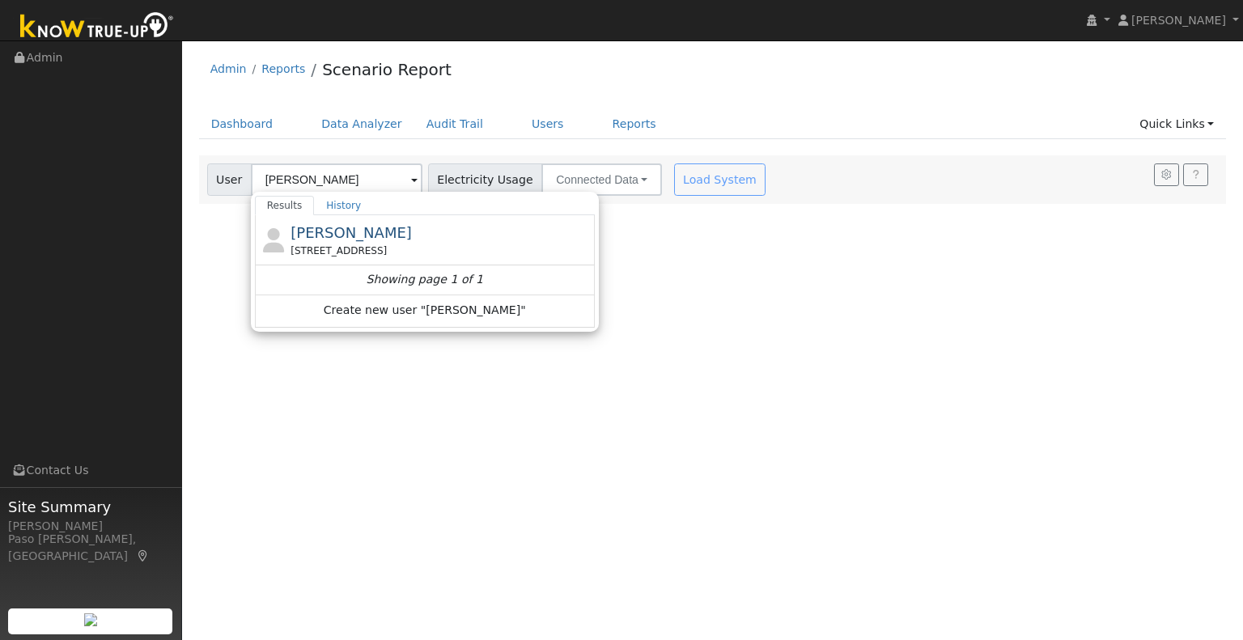
click at [0, 0] on div "Antonio Artho Artho 549 Lilac Drive, Baywood-Los Osos, CA 93402" at bounding box center [0, 0] width 0 height 0
type input "Antonio Artho Artho"
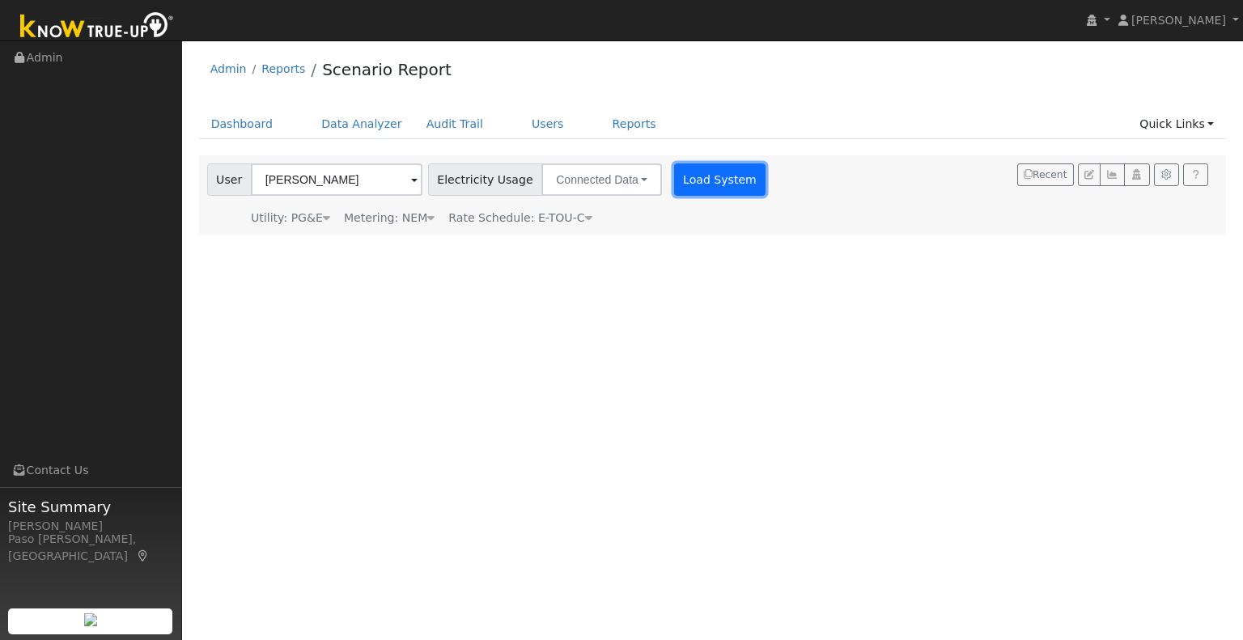
click at [693, 176] on button "Load System" at bounding box center [720, 179] width 92 height 32
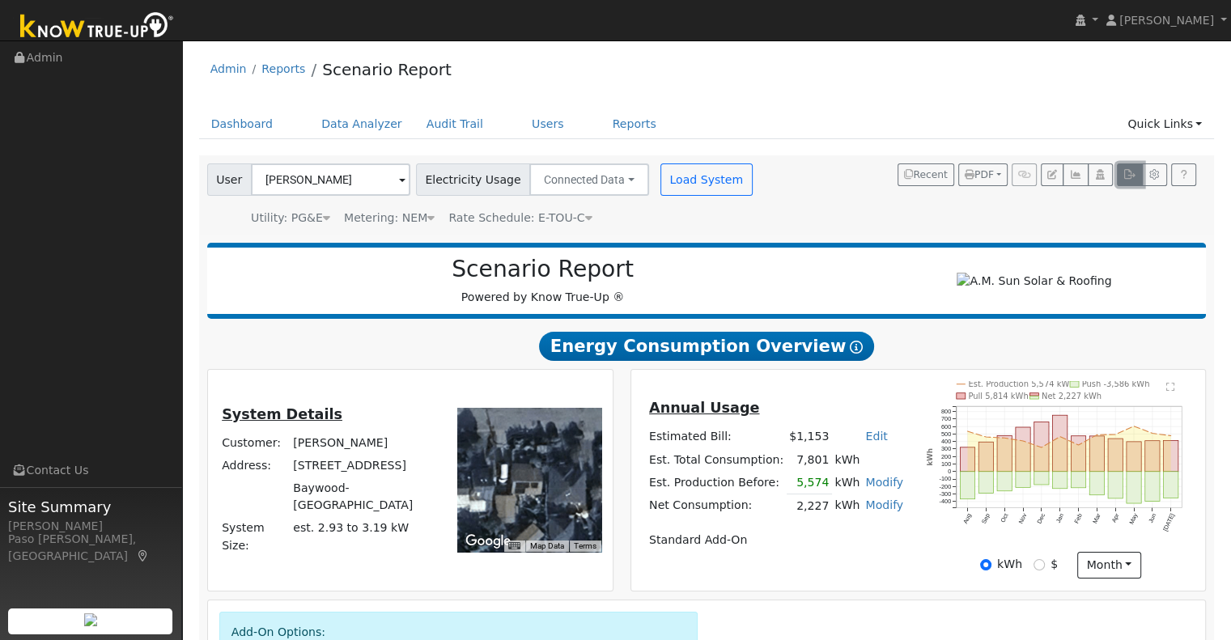
click at [1123, 178] on button "button" at bounding box center [1129, 174] width 25 height 23
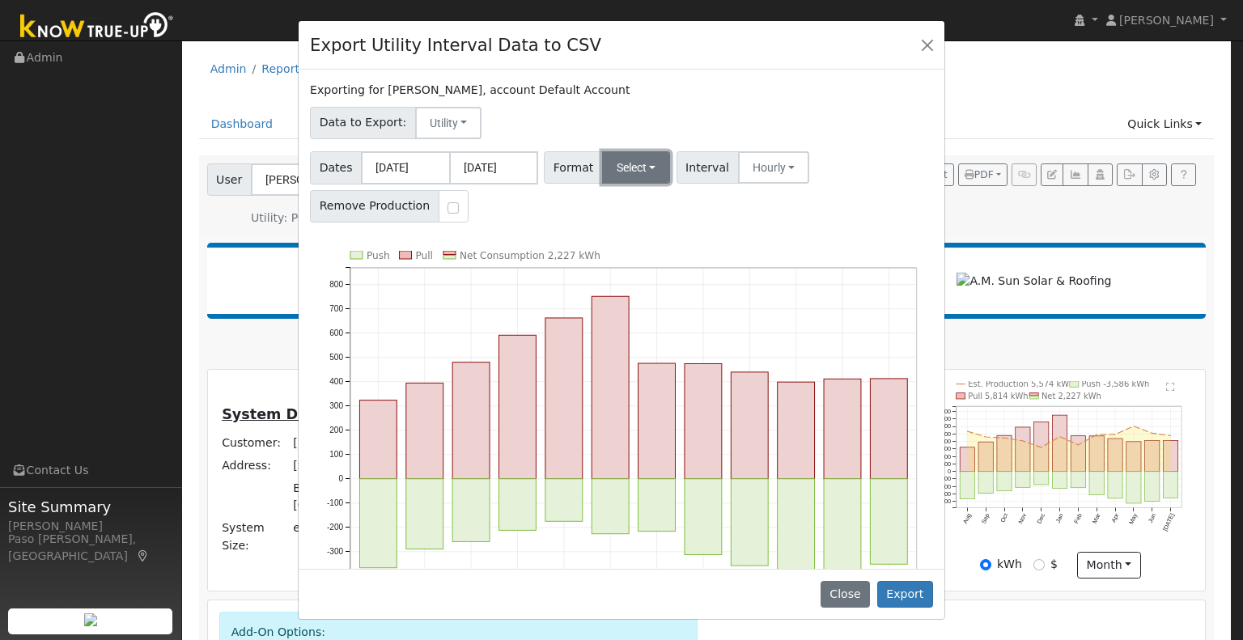
click at [638, 161] on button "Select" at bounding box center [636, 167] width 69 height 32
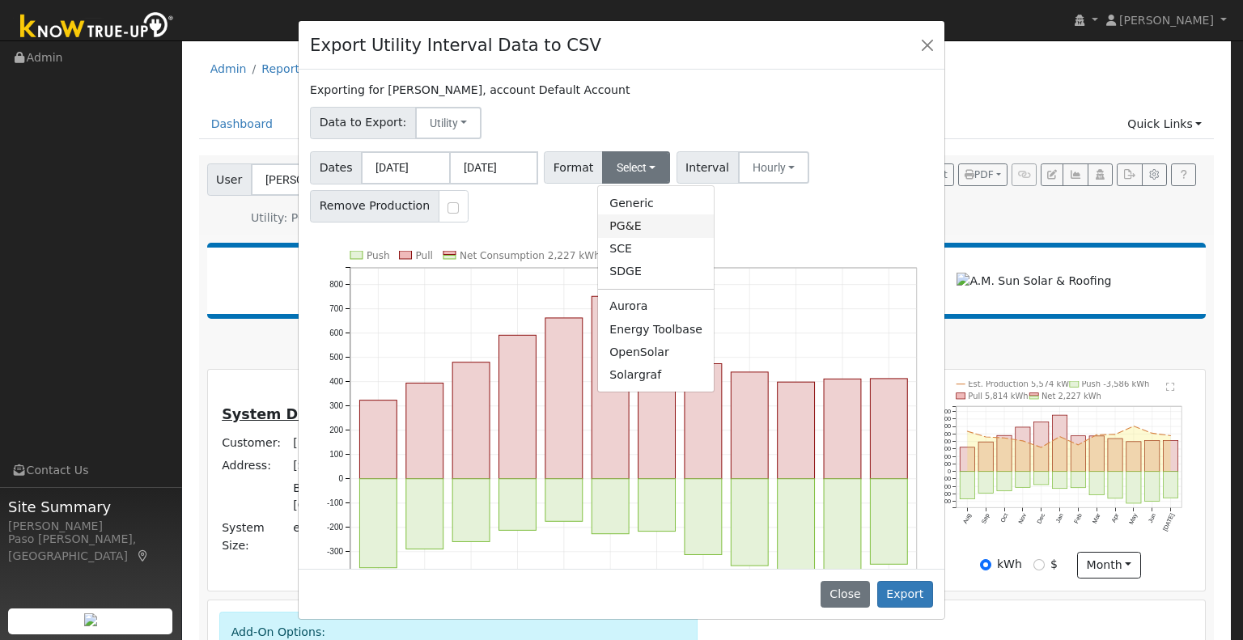
click at [637, 232] on link "PG&E" at bounding box center [656, 225] width 116 height 23
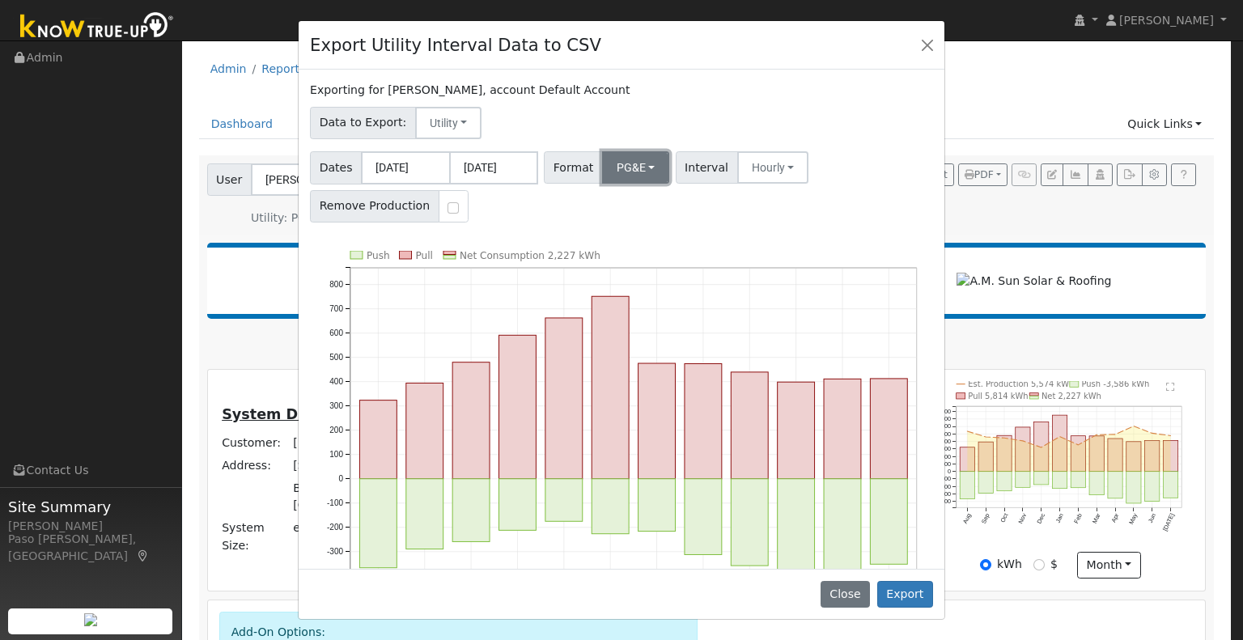
click at [641, 175] on button "PG&E" at bounding box center [636, 167] width 68 height 32
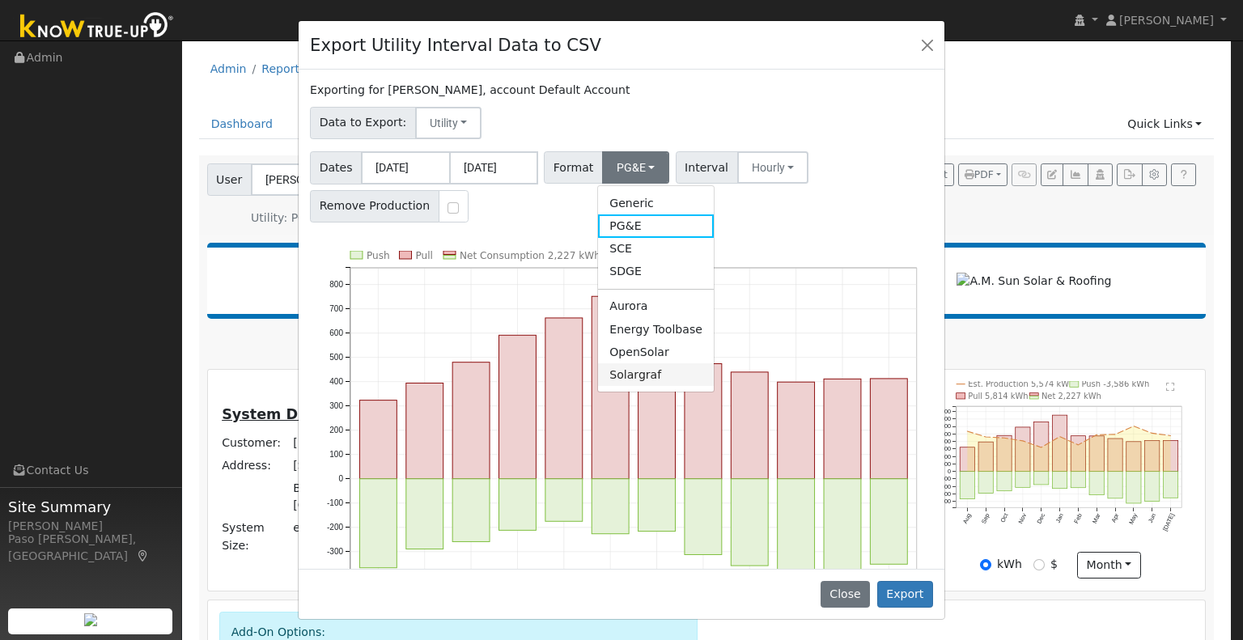
click at [636, 372] on link "Solargraf" at bounding box center [656, 374] width 116 height 23
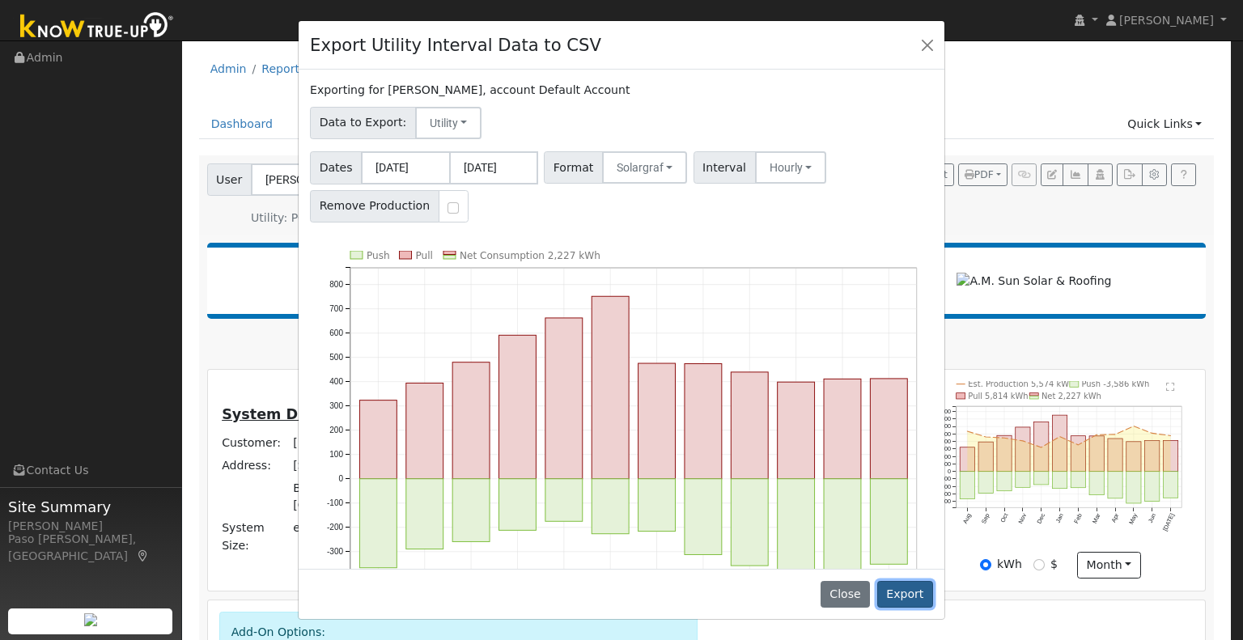
click at [893, 588] on button "Export" at bounding box center [905, 595] width 56 height 28
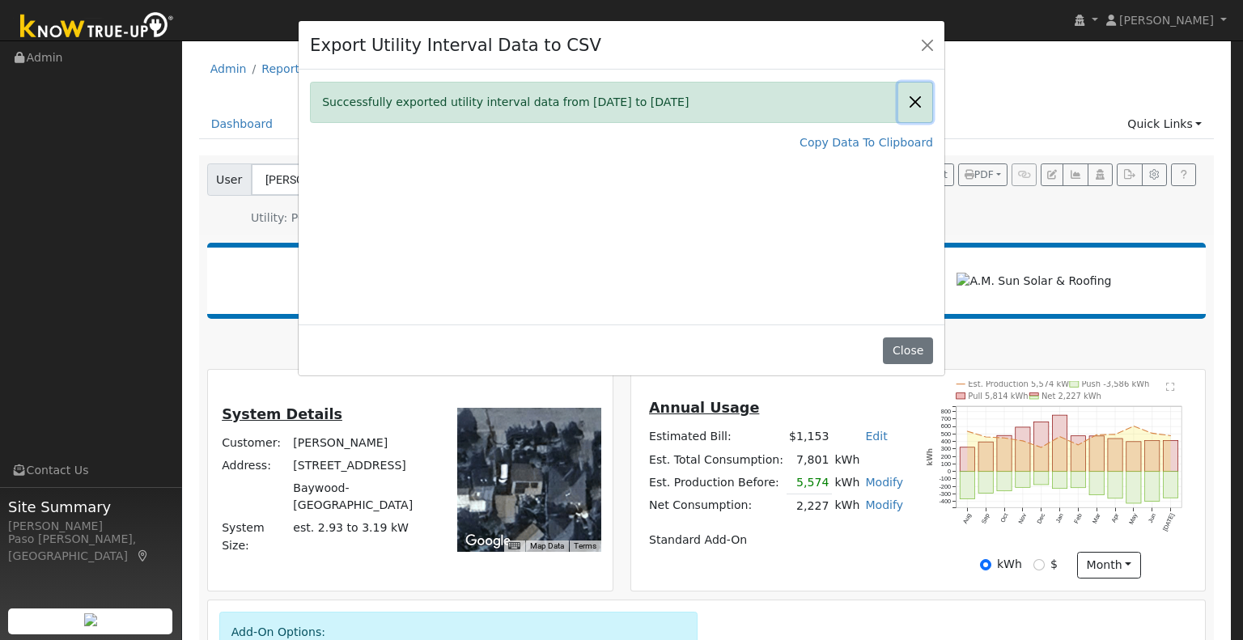
click at [913, 98] on button "Close" at bounding box center [915, 103] width 34 height 40
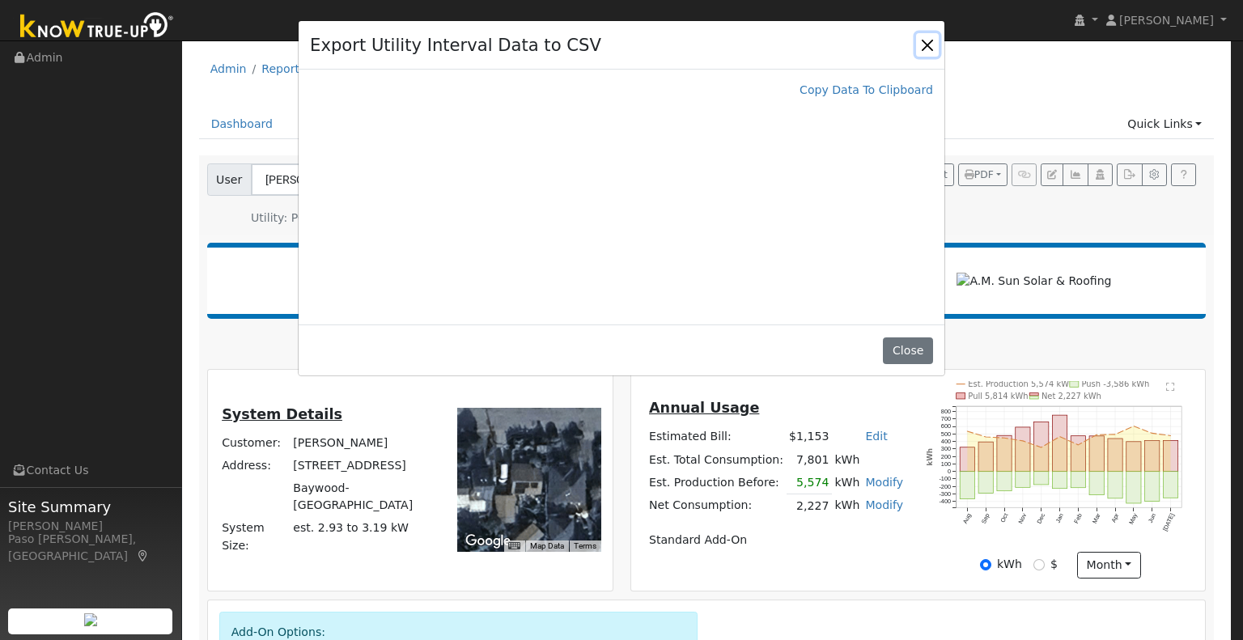
click at [931, 41] on button "Close" at bounding box center [927, 44] width 23 height 23
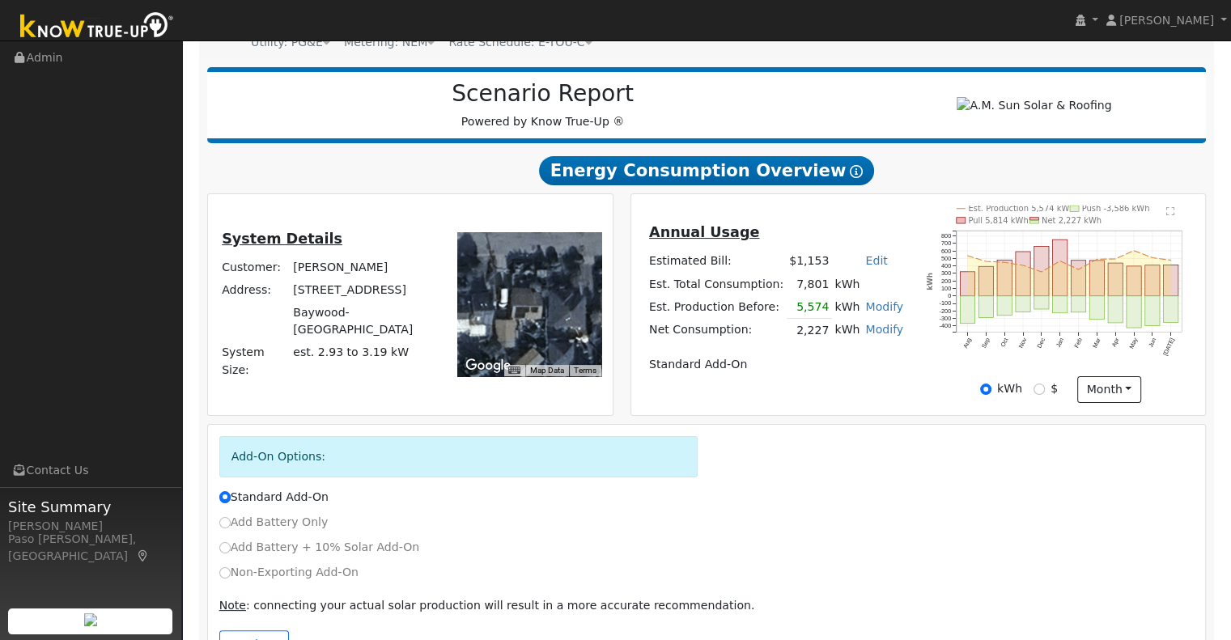
scroll to position [234, 0]
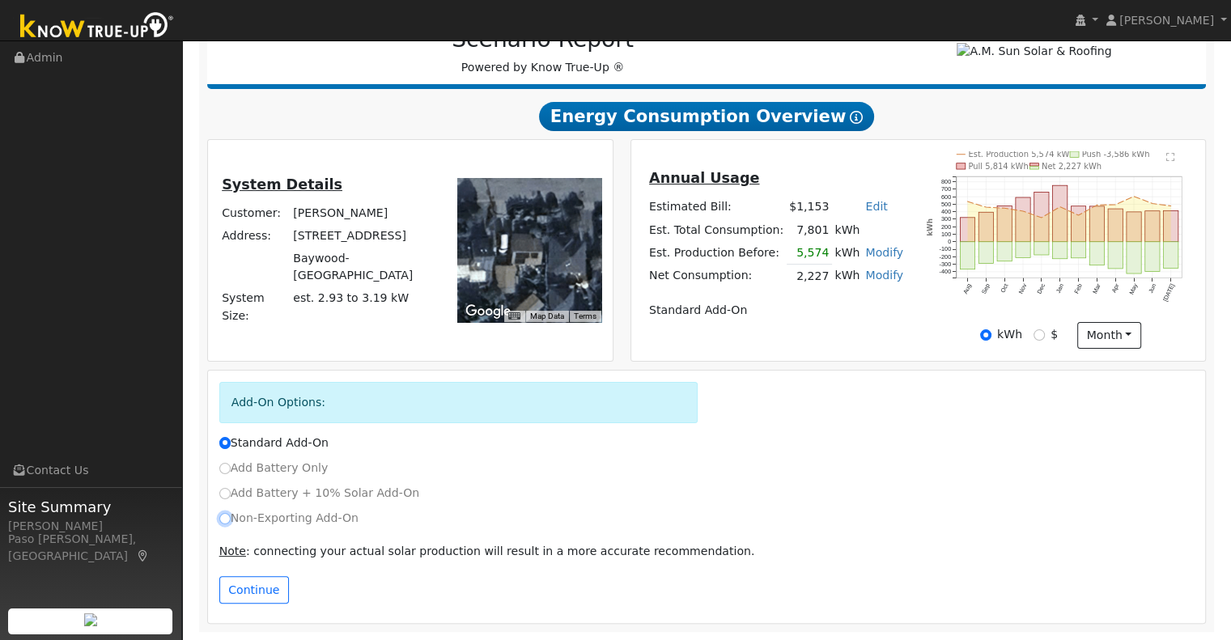
click at [228, 517] on input "Non-Exporting Add-On" at bounding box center [224, 518] width 11 height 11
radio input "true"
radio input "false"
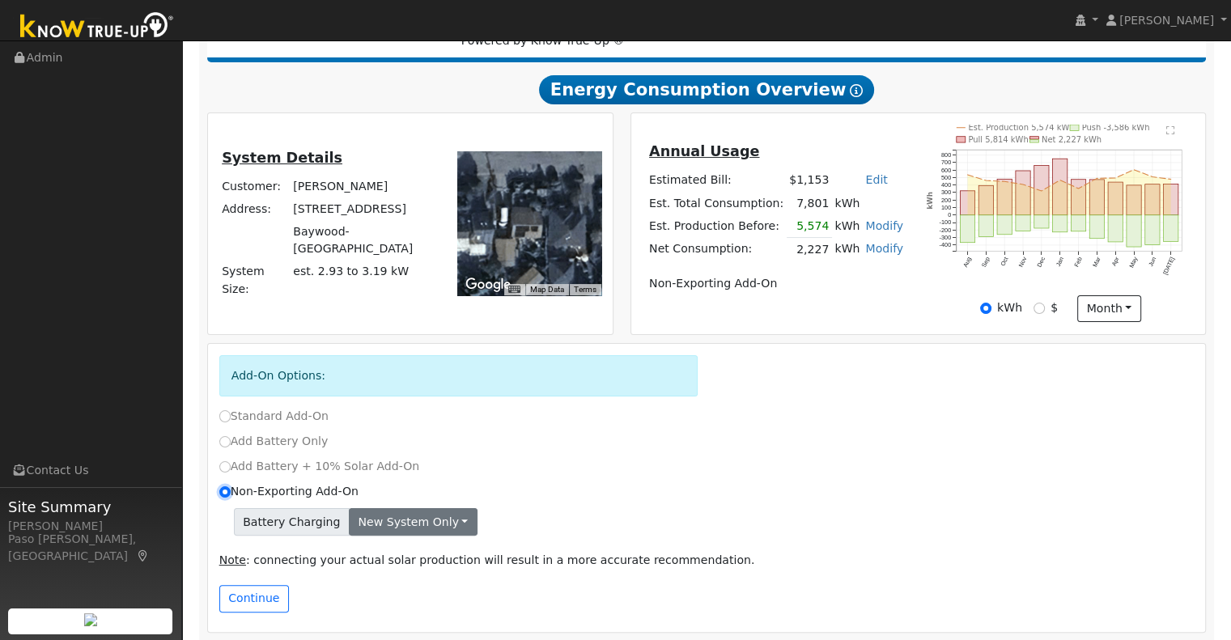
scroll to position [269, 0]
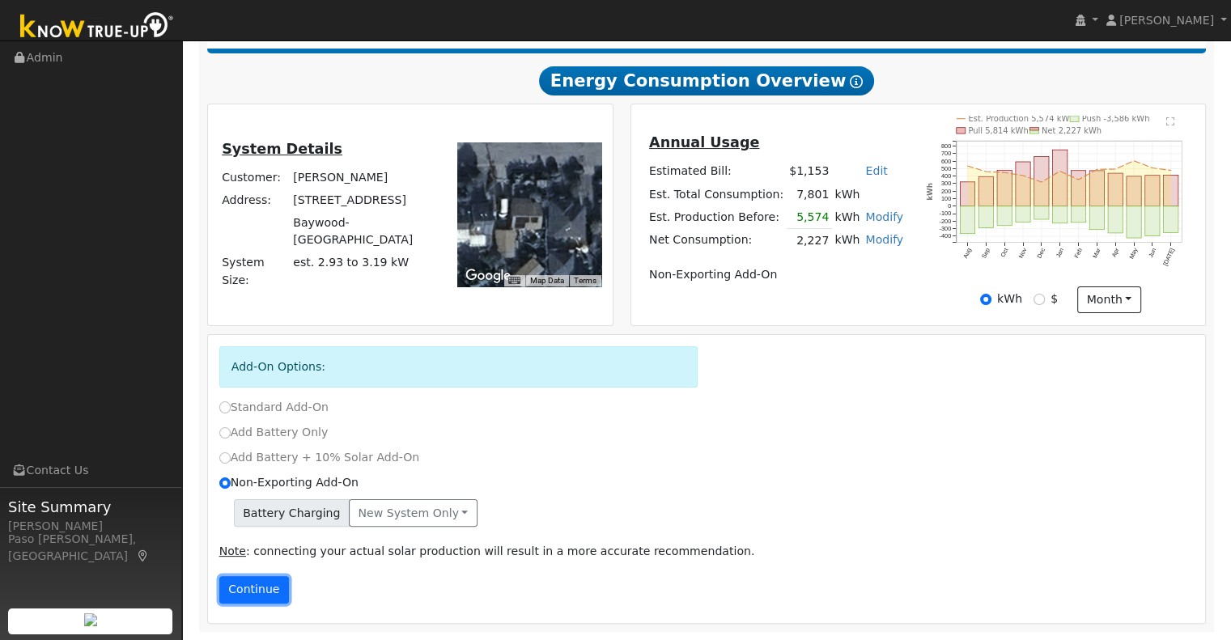
click at [261, 603] on button "Continue" at bounding box center [254, 590] width 70 height 28
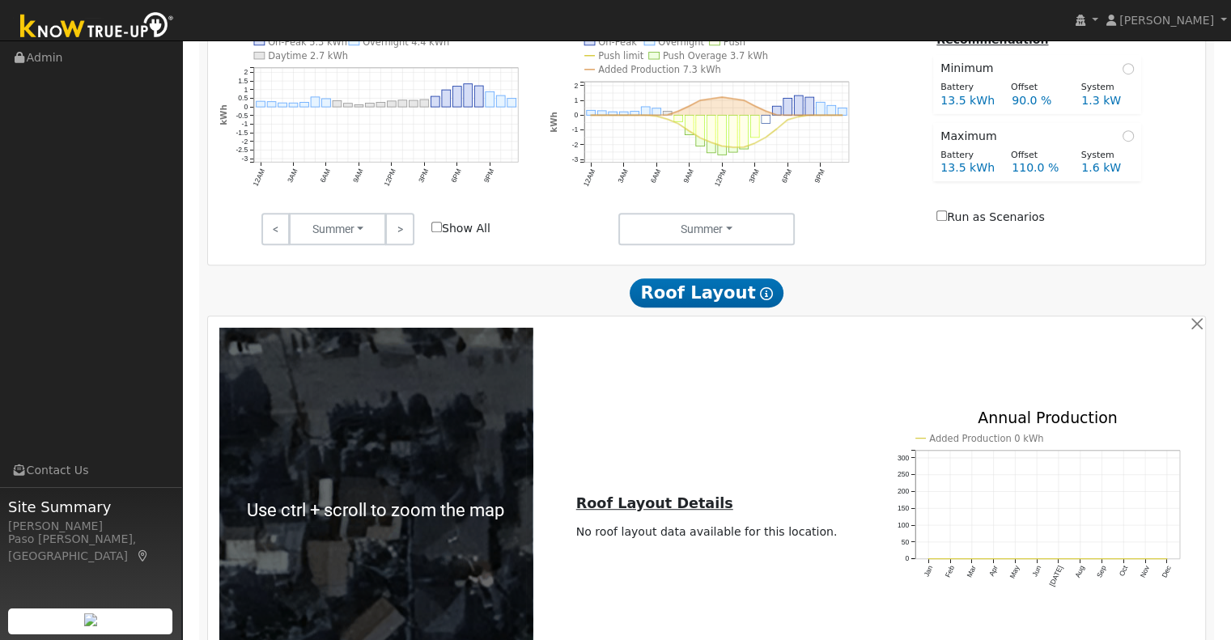
scroll to position [1128, 0]
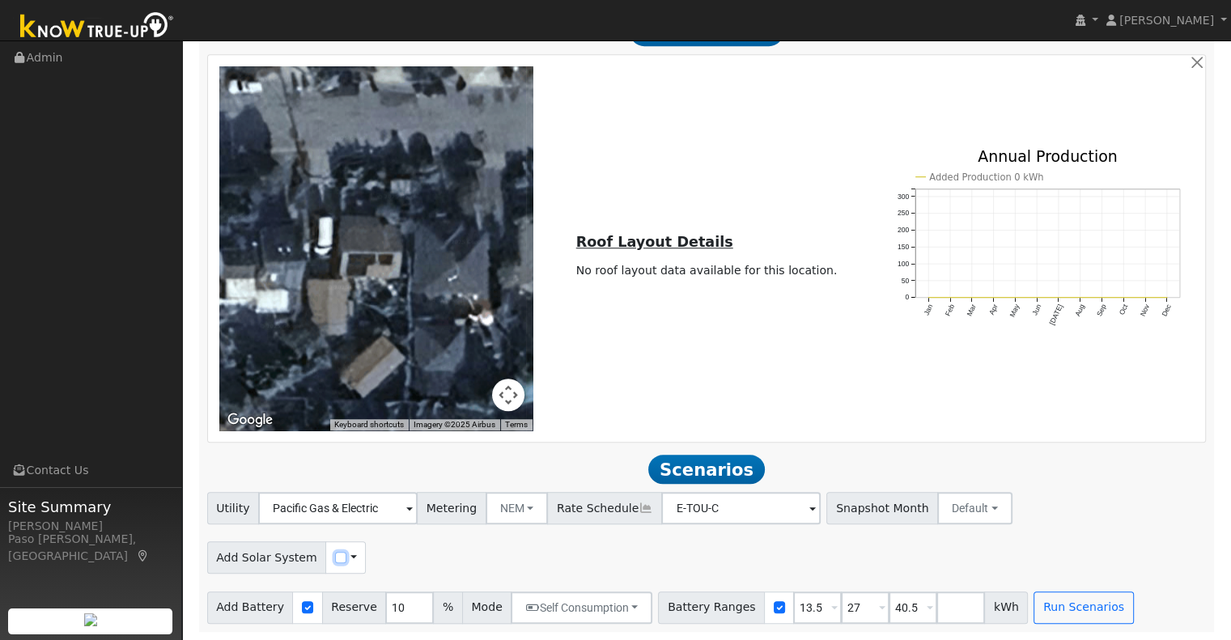
click at [335, 561] on input "checkbox" at bounding box center [340, 557] width 11 height 11
checkbox input "true"
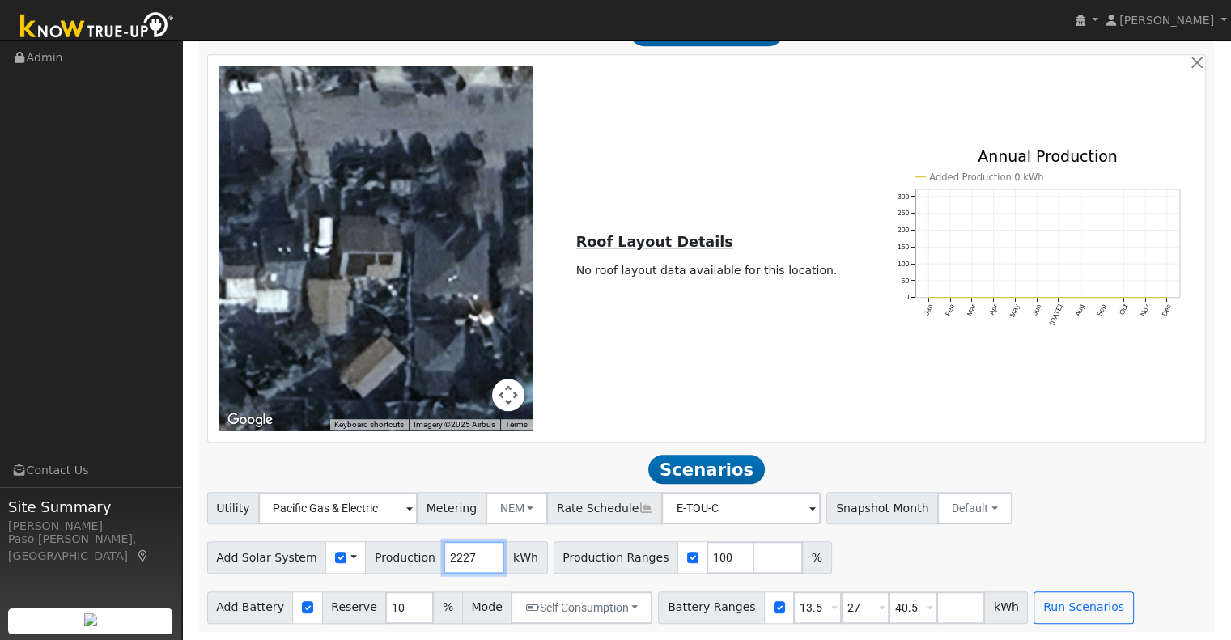
click at [456, 563] on input "2227" at bounding box center [473, 557] width 61 height 32
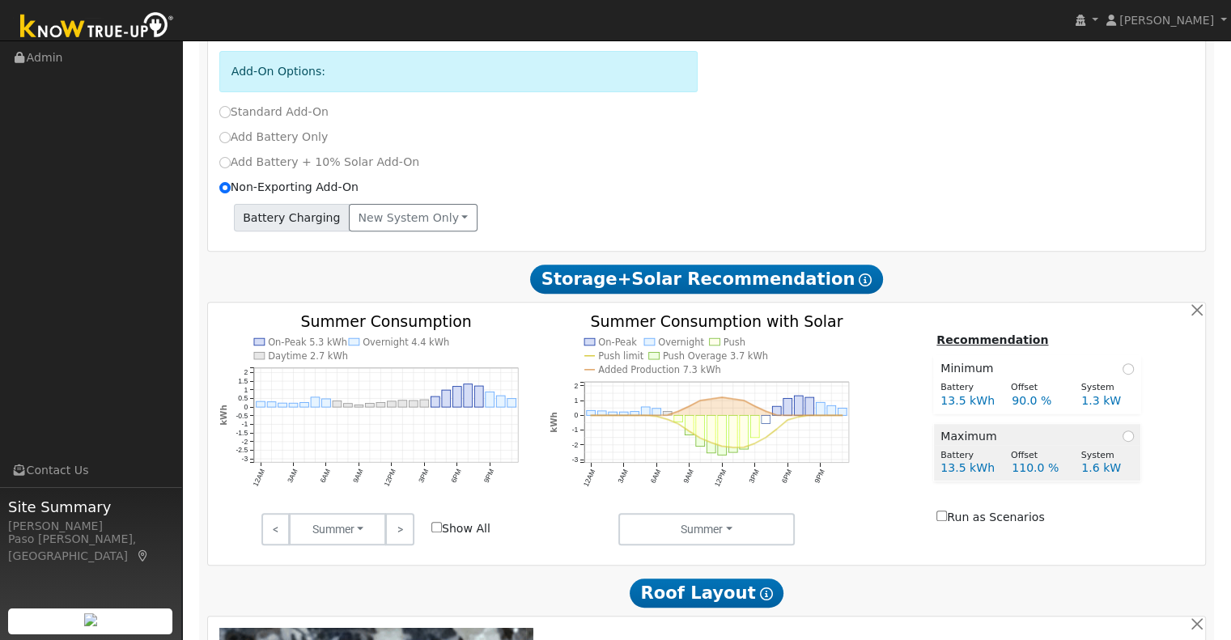
scroll to position [647, 0]
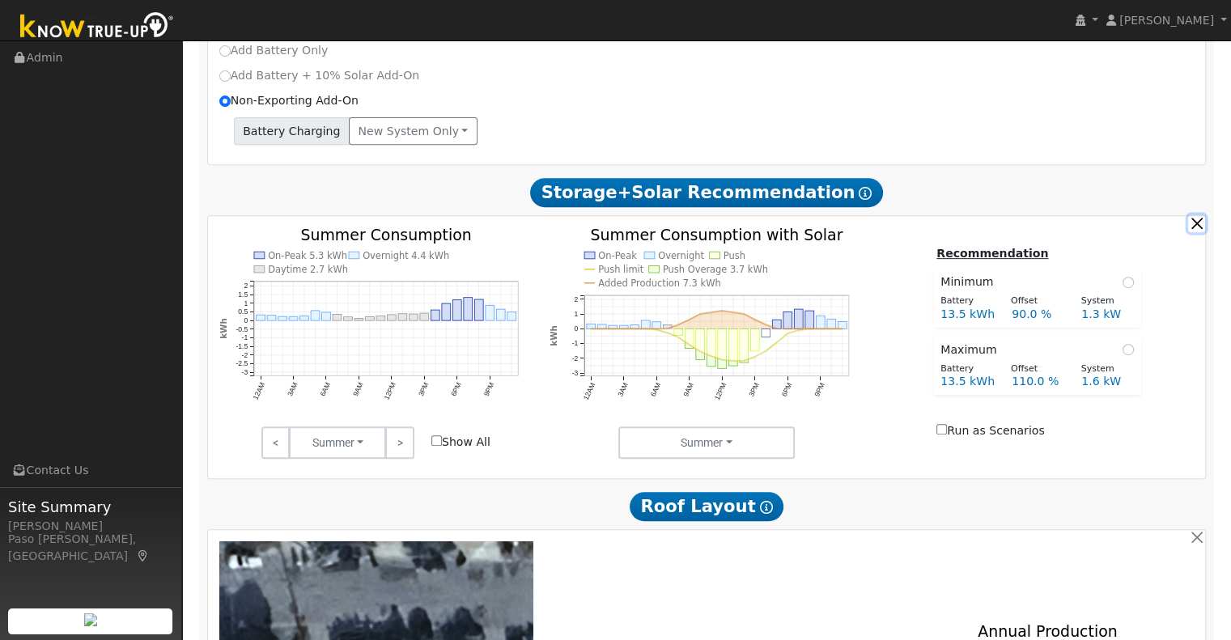
click at [1201, 232] on button "button" at bounding box center [1196, 223] width 17 height 17
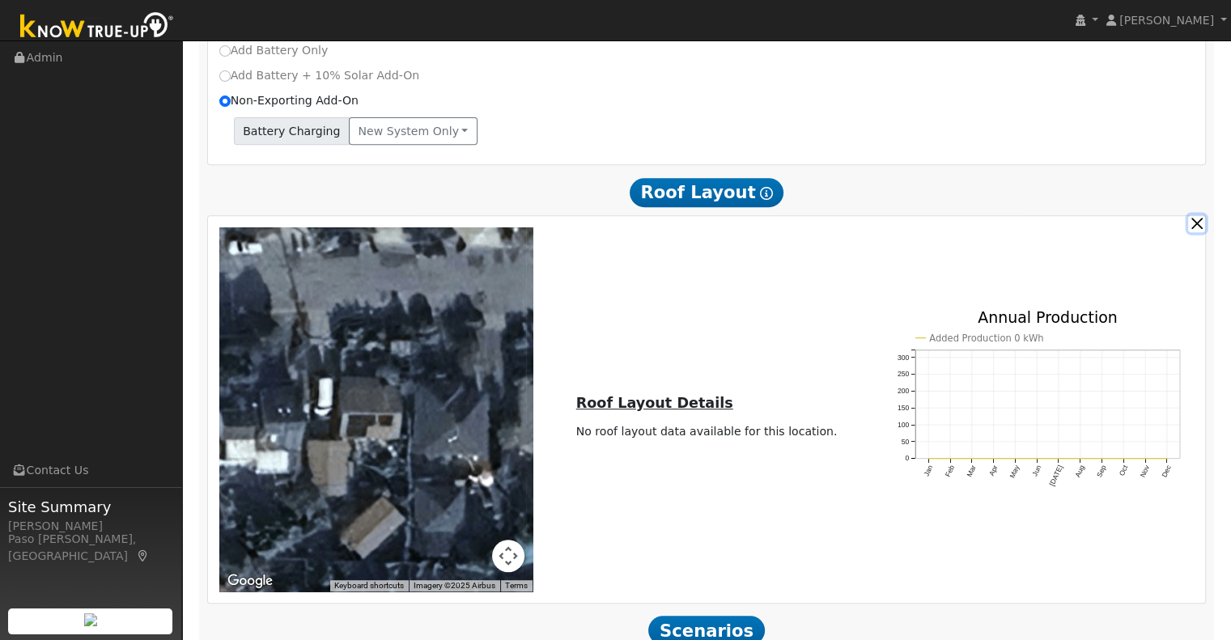
click at [1195, 232] on button "button" at bounding box center [1196, 223] width 17 height 17
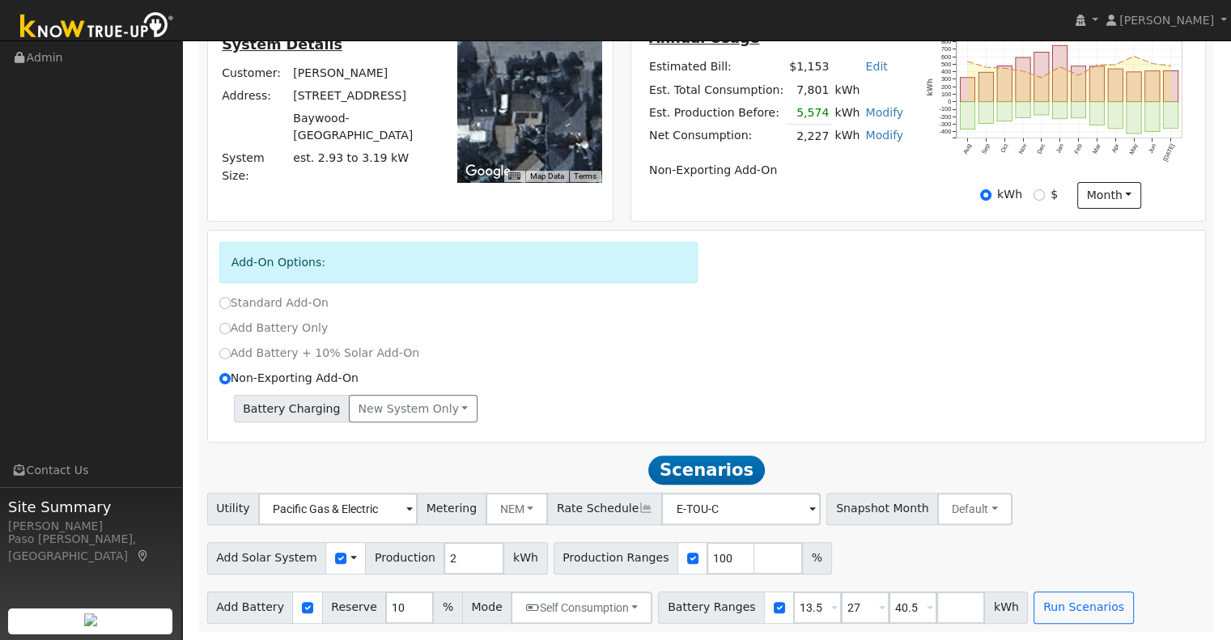
scroll to position [375, 0]
click at [463, 551] on input "2" at bounding box center [473, 558] width 61 height 32
type input "2844"
drag, startPoint x: 793, startPoint y: 607, endPoint x: 731, endPoint y: 600, distance: 61.9
click at [732, 600] on div "Battery Ranges 13.5 Overrides Reserve % Mode None None Self Consumption Peak Sa…" at bounding box center [843, 607] width 370 height 32
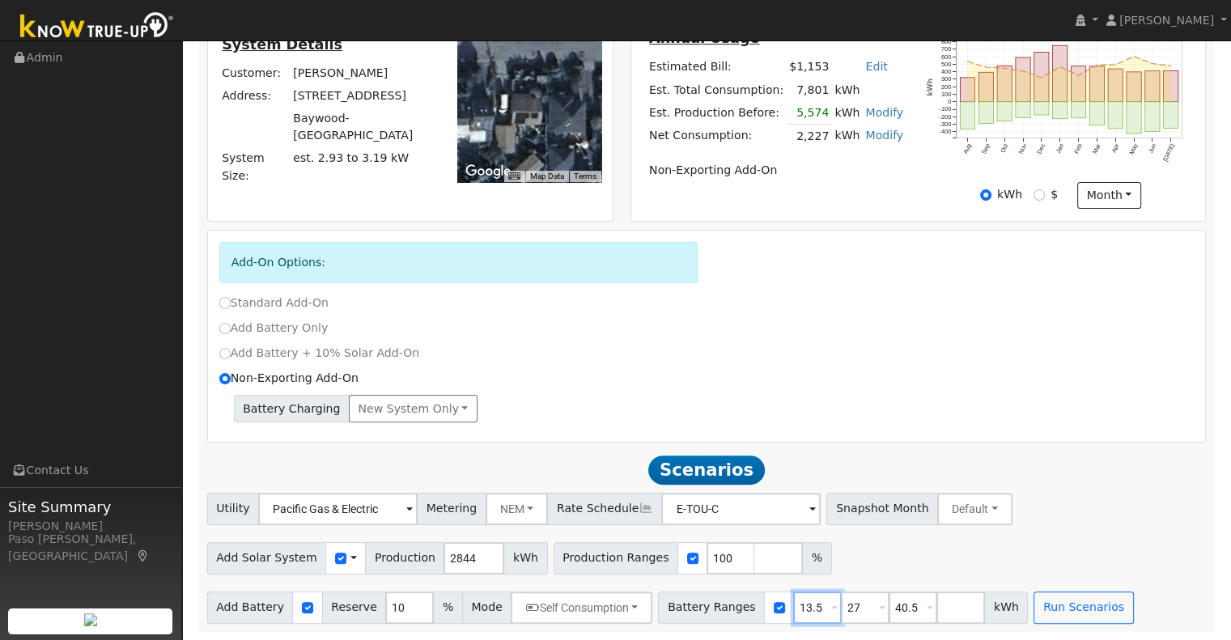
type input "27"
type input "40.5"
type input "4"
type input "10"
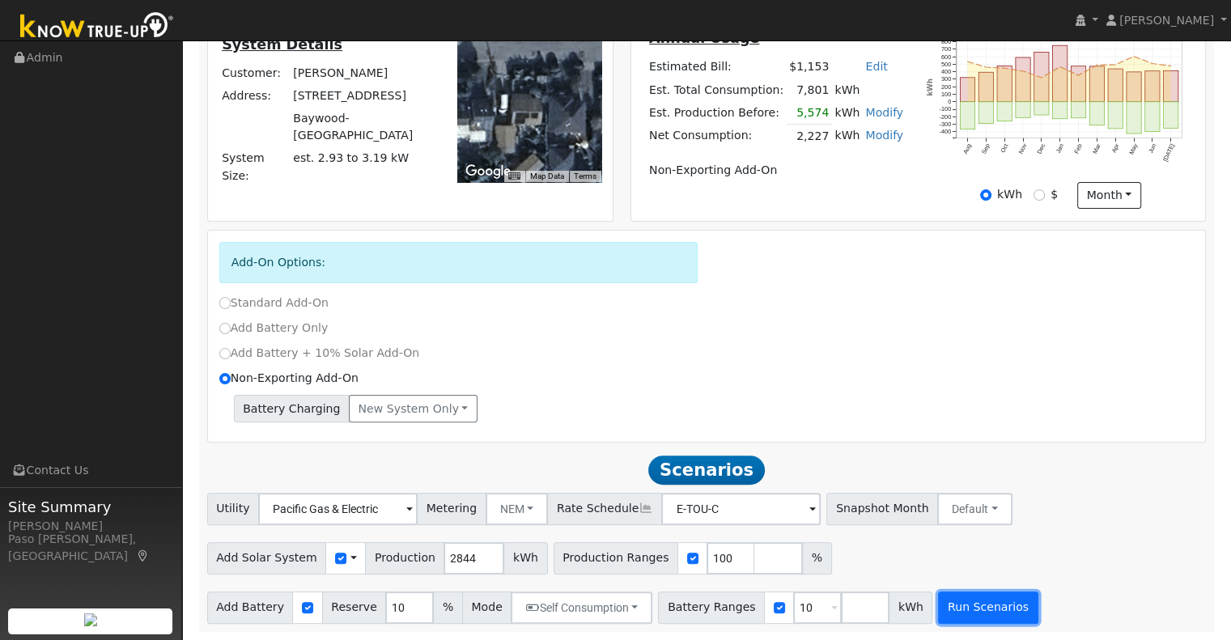
click at [944, 610] on button "Run Scenarios" at bounding box center [988, 607] width 100 height 32
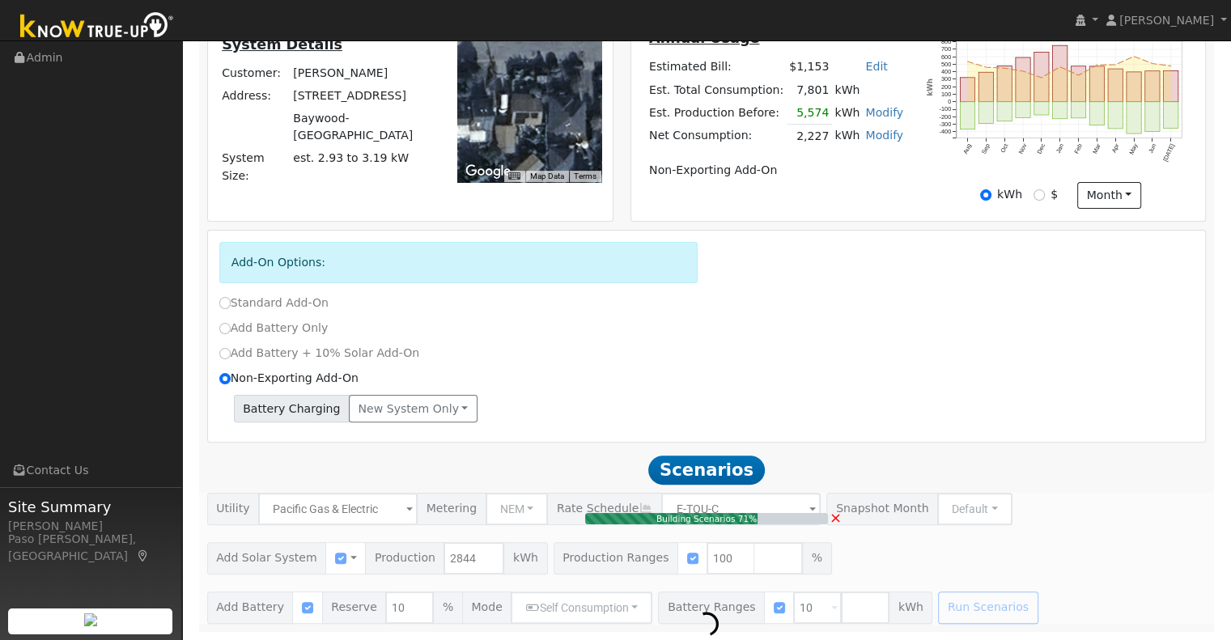
type input "1.9"
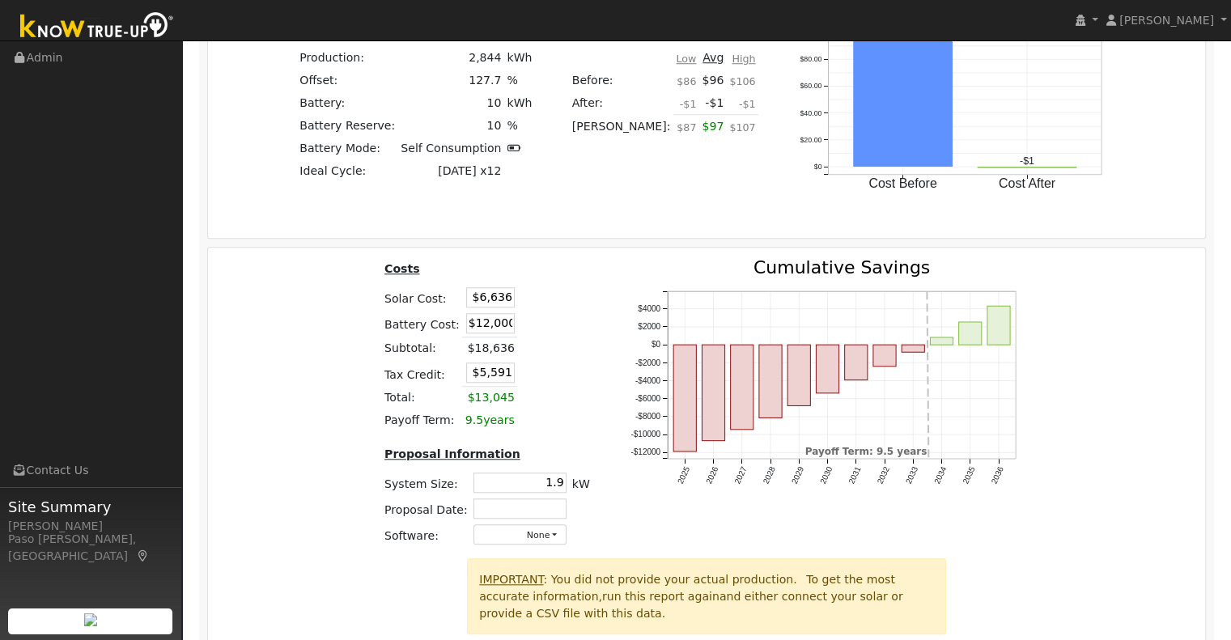
scroll to position [1536, 0]
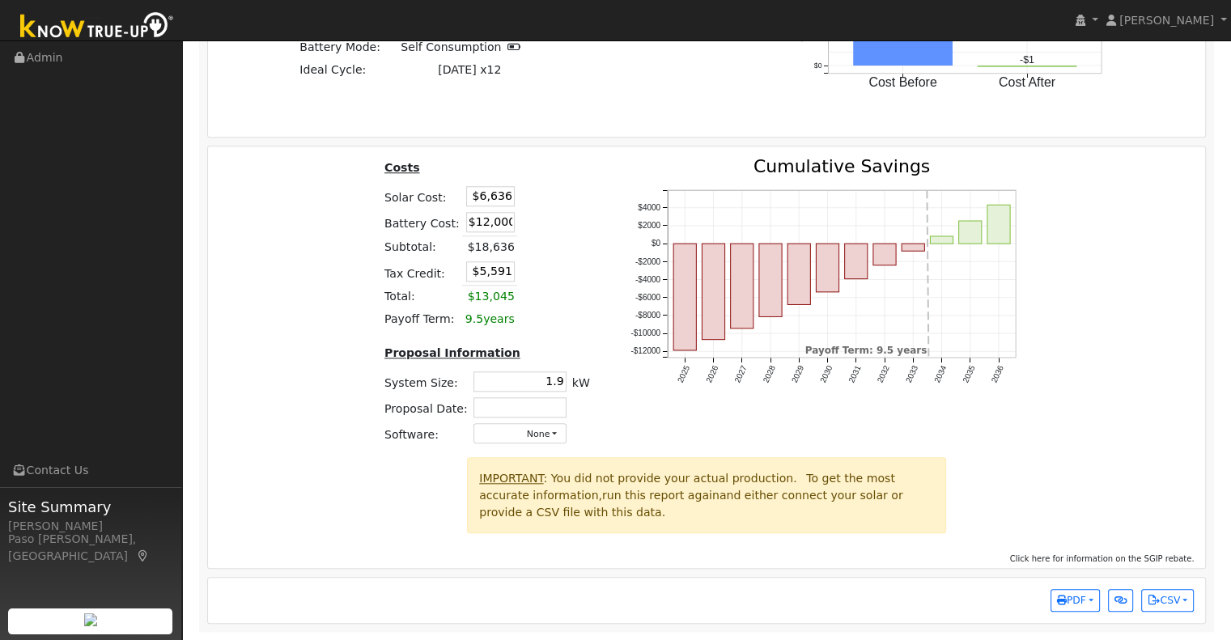
drag, startPoint x: 477, startPoint y: 197, endPoint x: 746, endPoint y: 174, distance: 269.6
click at [732, 197] on div "Costs Solar Cost: $6,636 Battery Cost: $12,000 Subtotal: $18,636 Tax Credit: $5…" at bounding box center [706, 307] width 1009 height 299
type input "$8,726"
type input "$6,218"
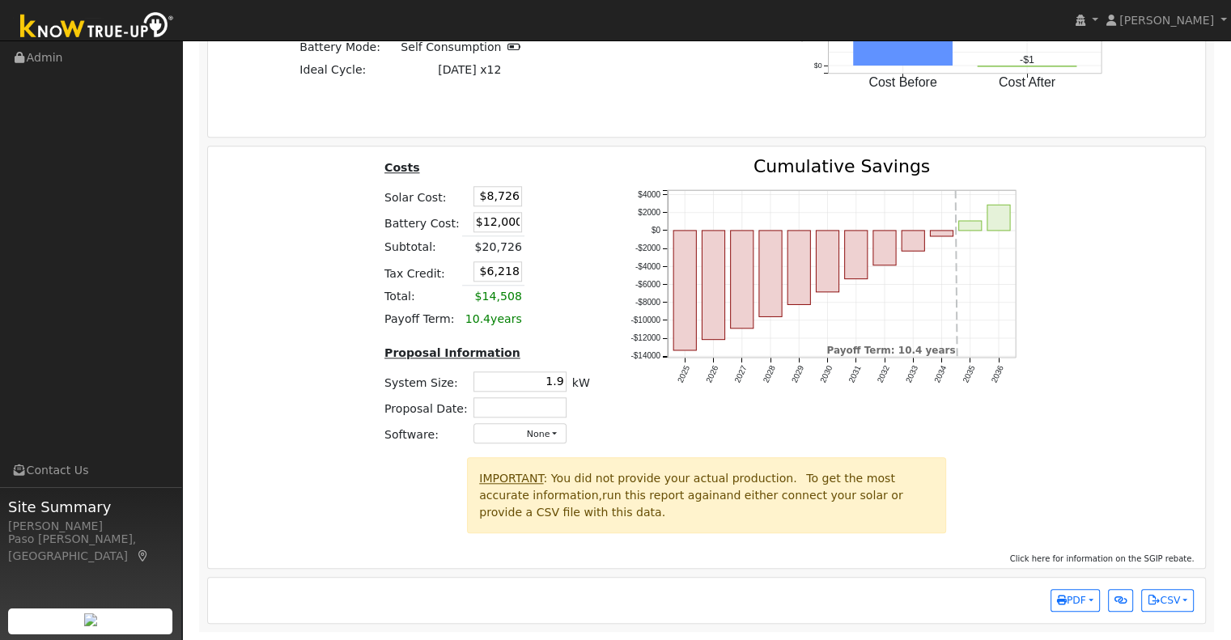
drag, startPoint x: 481, startPoint y: 223, endPoint x: 531, endPoint y: 224, distance: 49.4
click at [531, 224] on tr "Battery Cost: $12,000" at bounding box center [486, 222] width 211 height 27
type input "$14,215"
type input "$6,882"
click at [531, 224] on td at bounding box center [541, 222] width 34 height 27
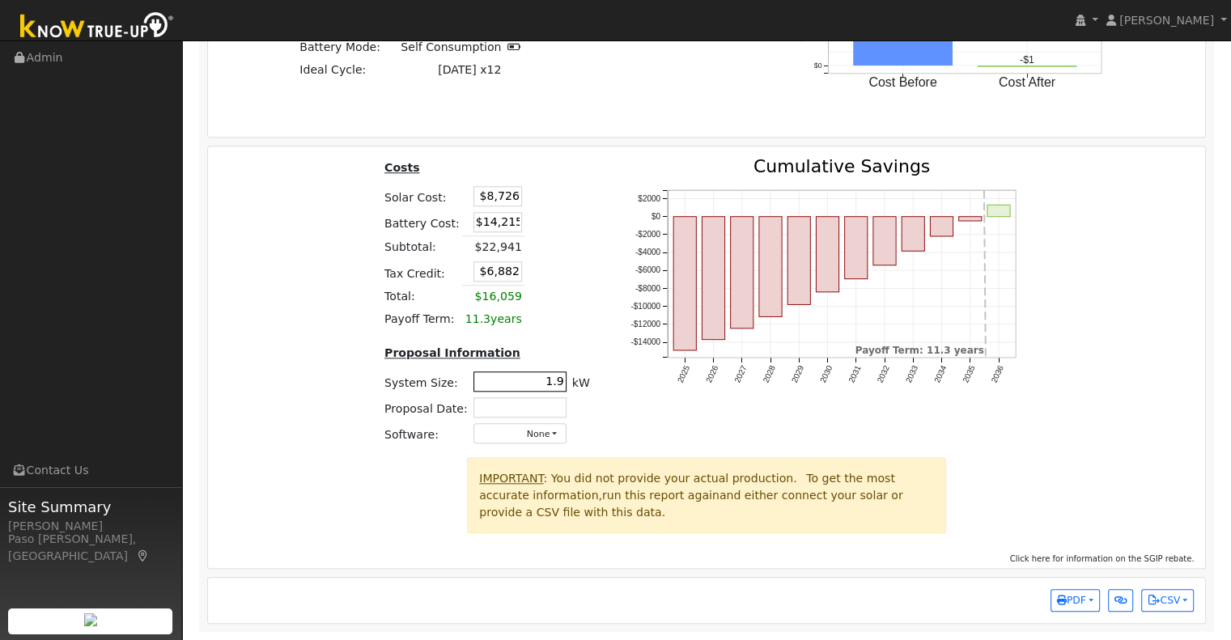
click at [557, 388] on input "1.9" at bounding box center [519, 381] width 93 height 20
type input "1.7"
click at [1077, 299] on div "Costs Solar Cost: $8,726 Battery Cost: $14,215 Subtotal: $22,941 Tax Credit: $6…" at bounding box center [706, 307] width 1009 height 299
click at [312, 295] on div "Costs Solar Cost: $8,726 Battery Cost: $14,215 Subtotal: $22,941 Tax Credit: $6…" at bounding box center [706, 307] width 1009 height 299
click at [1159, 601] on button "CSV" at bounding box center [1167, 600] width 53 height 23
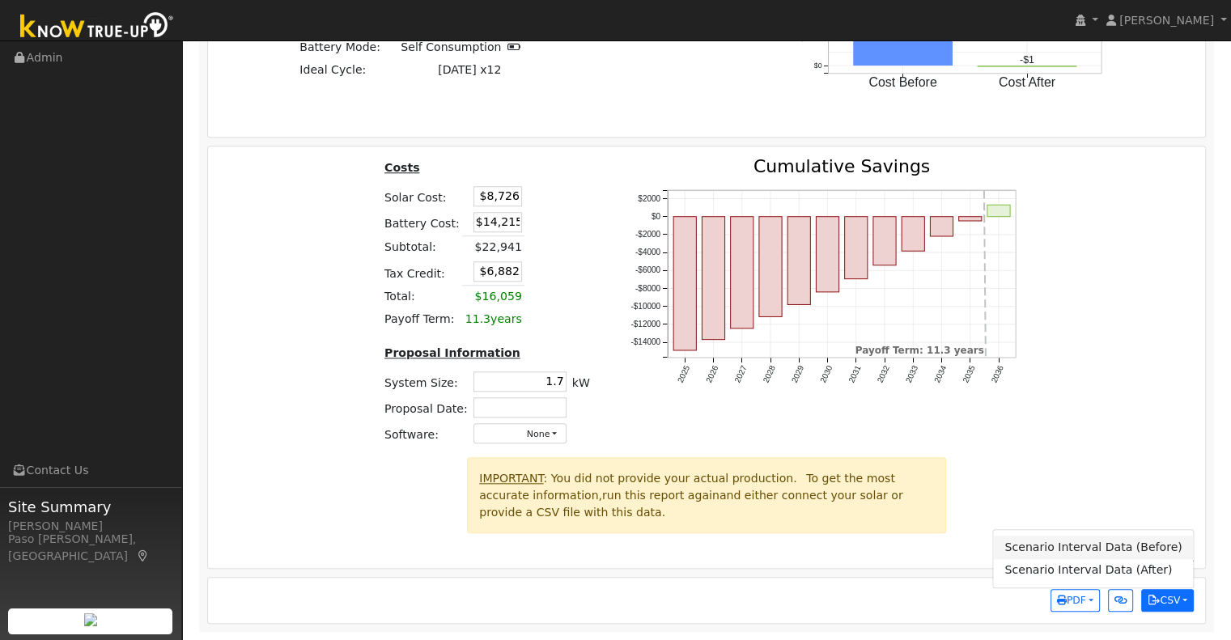
click at [1158, 551] on link "Scenario Interval Data (Before)" at bounding box center [1093, 547] width 200 height 23
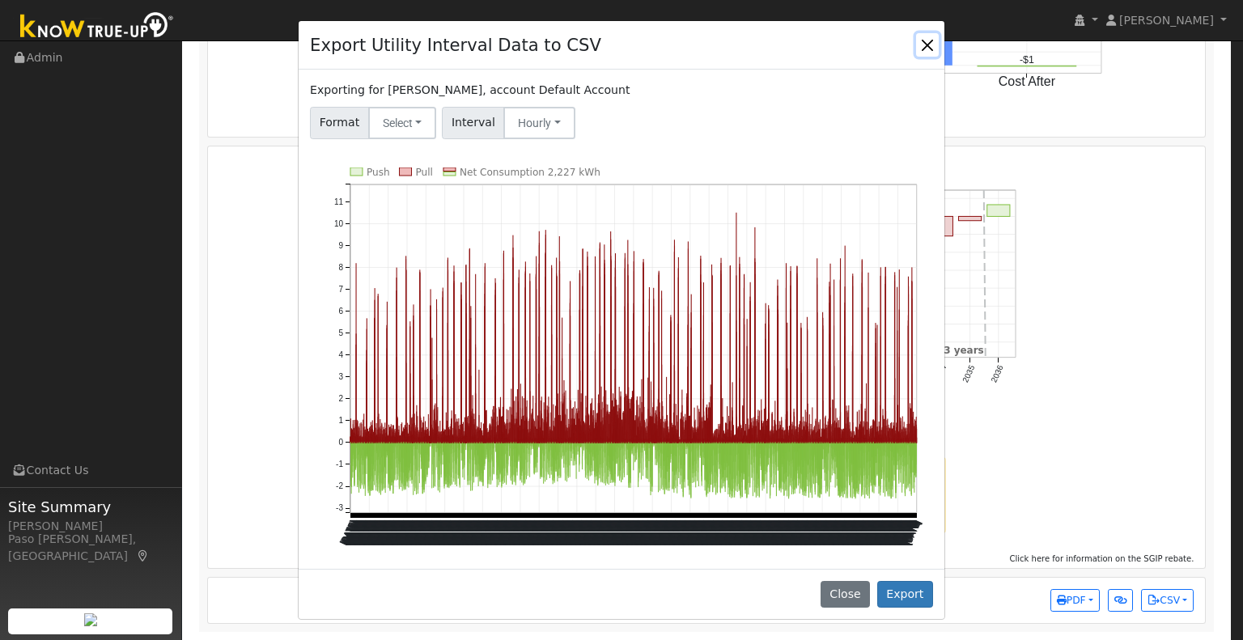
click at [926, 46] on button "Close" at bounding box center [927, 44] width 23 height 23
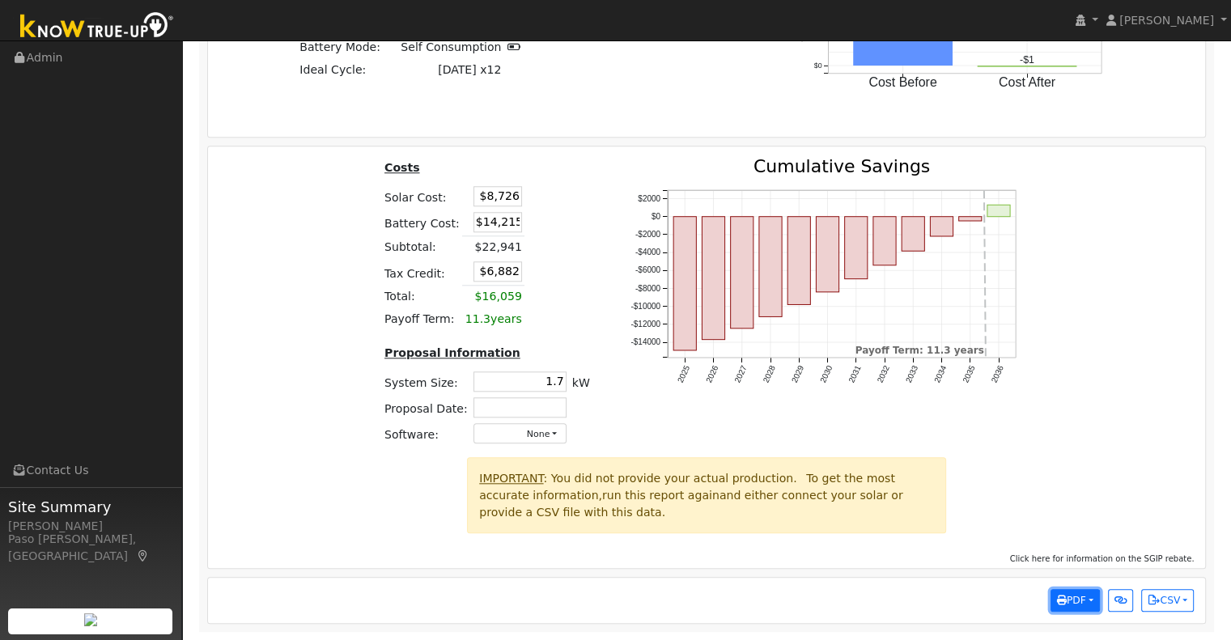
click at [1079, 604] on span "PDF" at bounding box center [1071, 600] width 29 height 11
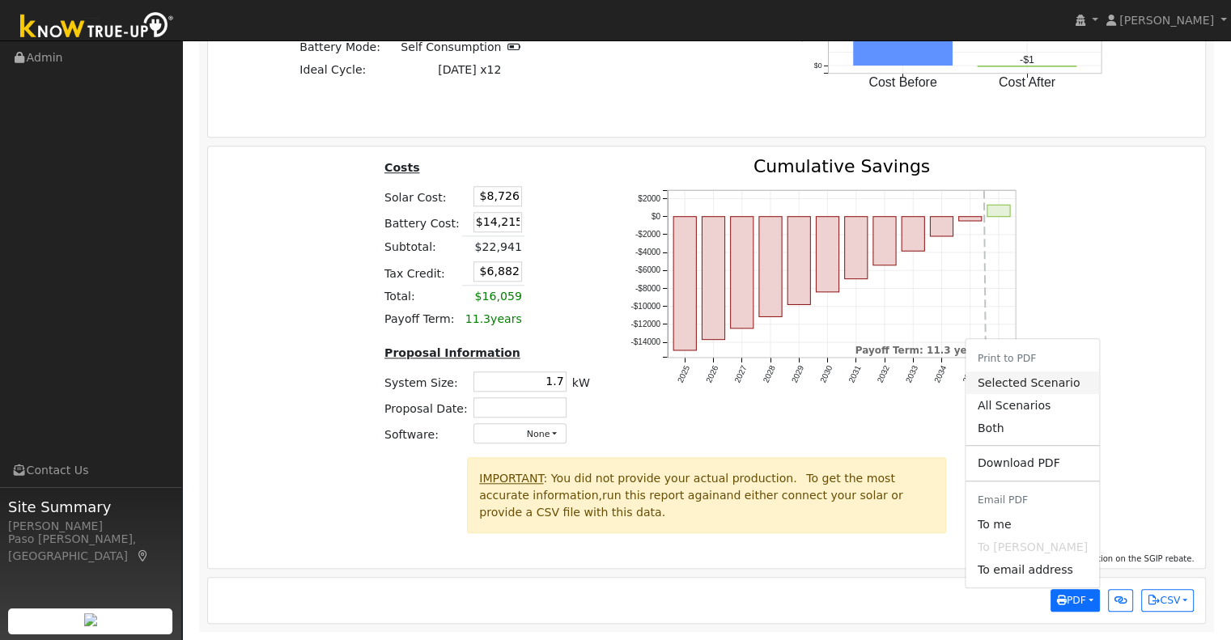
click at [1025, 385] on link "Selected Scenario" at bounding box center [1032, 382] width 133 height 23
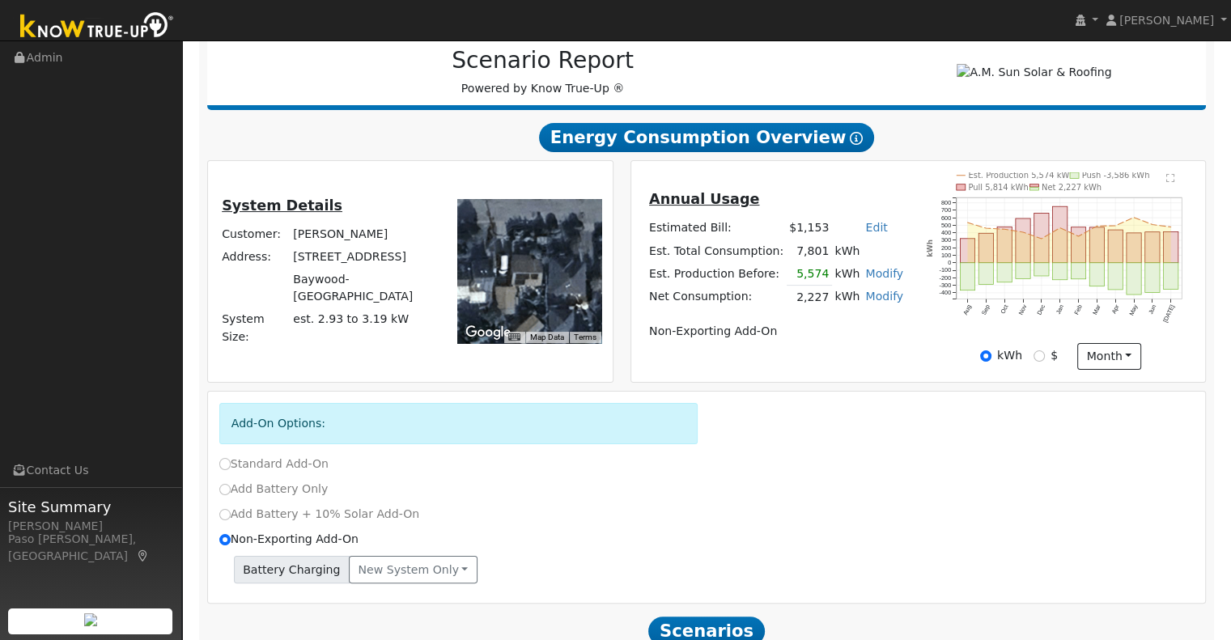
scroll to position [0, 0]
